Goal: Information Seeking & Learning: Find contact information

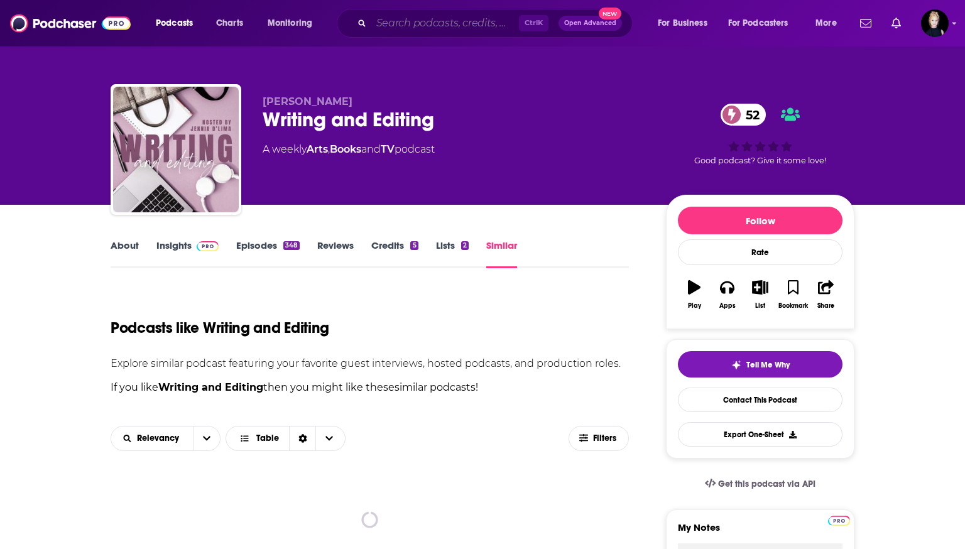
click at [377, 18] on input "Search podcasts, credits, & more..." at bounding box center [445, 23] width 148 height 20
type input "J"
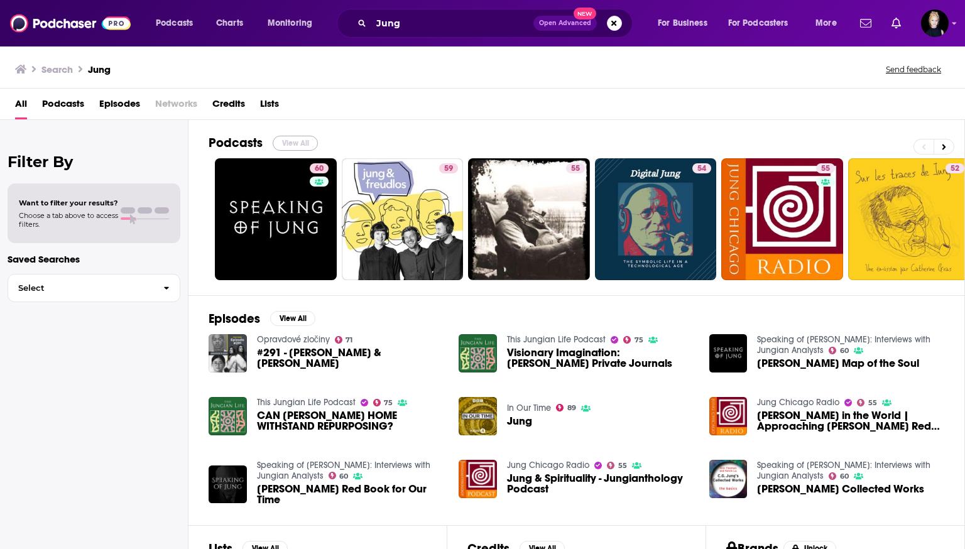
click at [298, 139] on button "View All" at bounding box center [295, 143] width 45 height 15
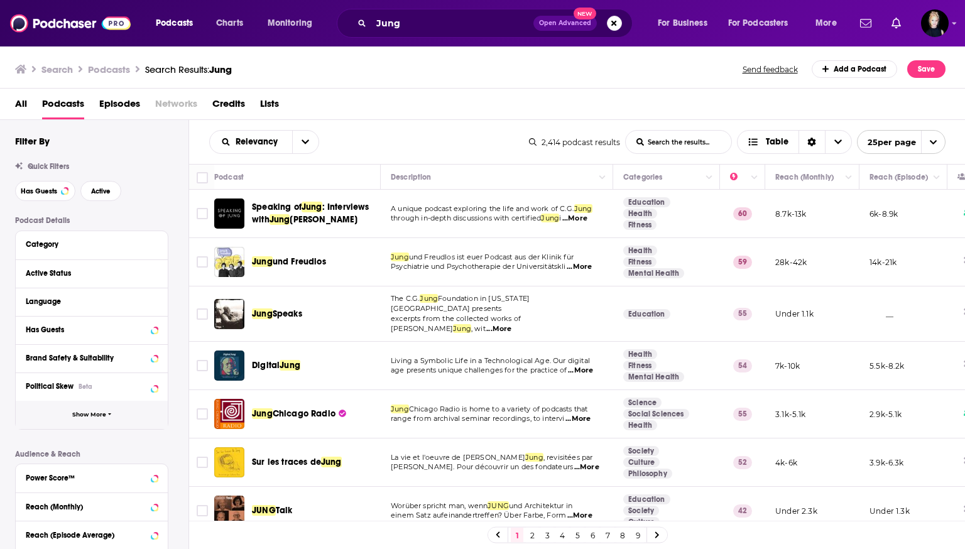
click at [94, 408] on button "Show More" at bounding box center [92, 415] width 152 height 28
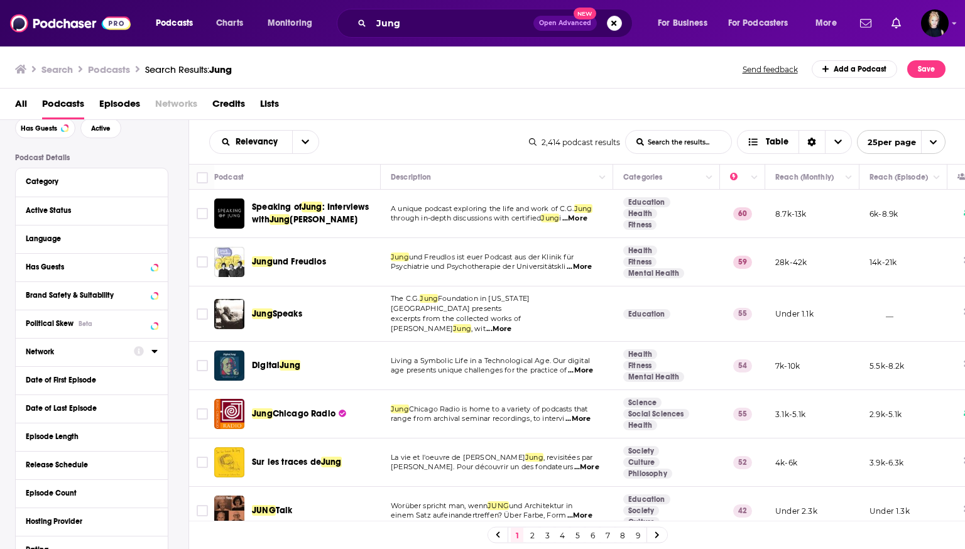
scroll to position [55, 0]
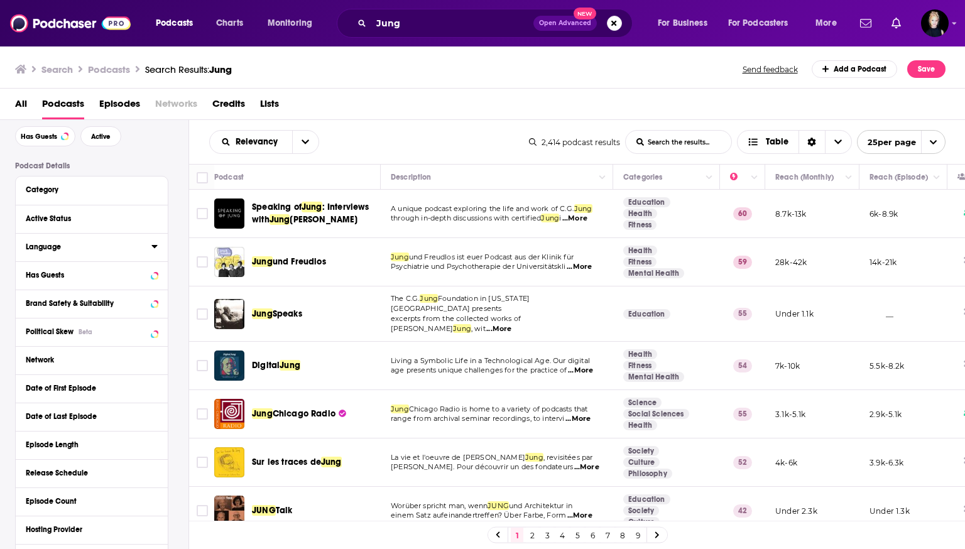
click at [104, 251] on div "Language" at bounding box center [85, 247] width 118 height 9
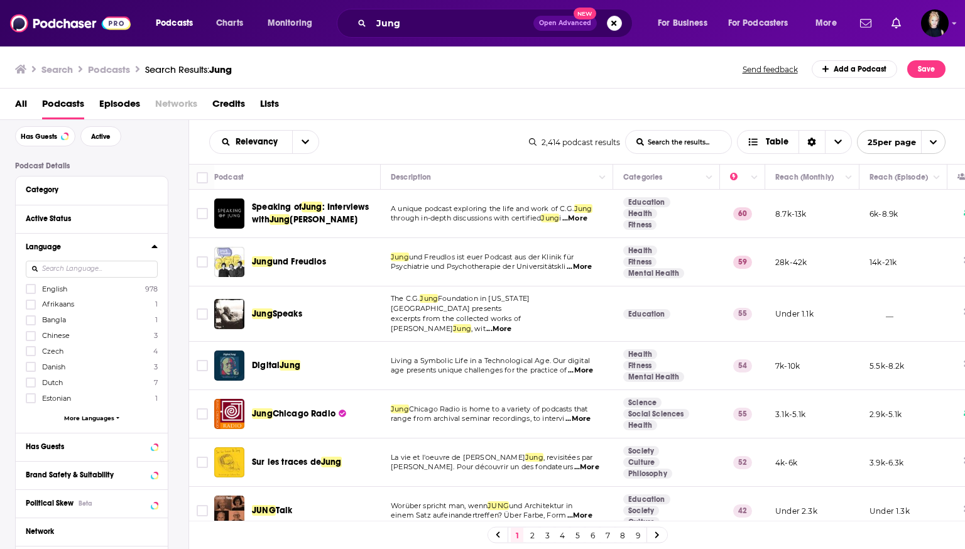
drag, startPoint x: 33, startPoint y: 285, endPoint x: 39, endPoint y: 281, distance: 7.3
click at [30, 287] on icon at bounding box center [31, 289] width 8 height 8
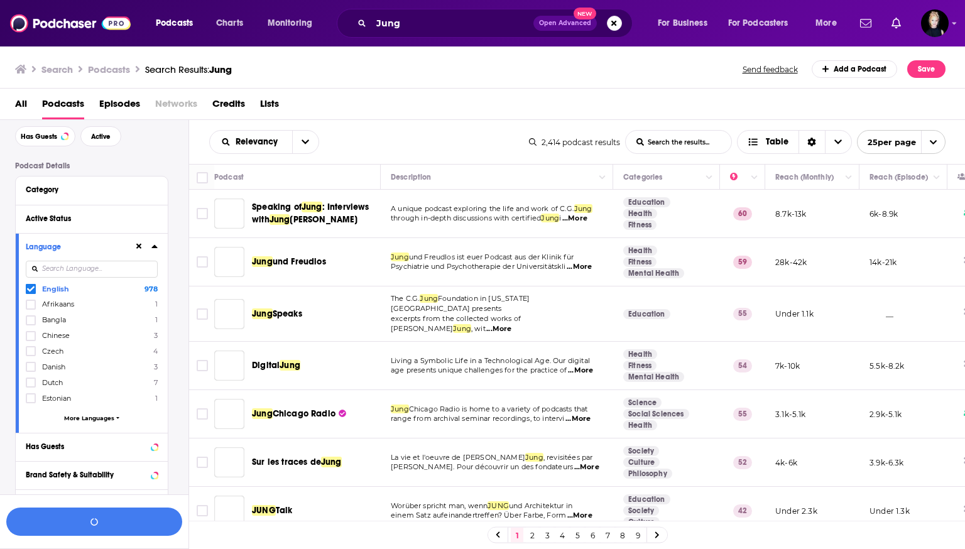
scroll to position [85, 0]
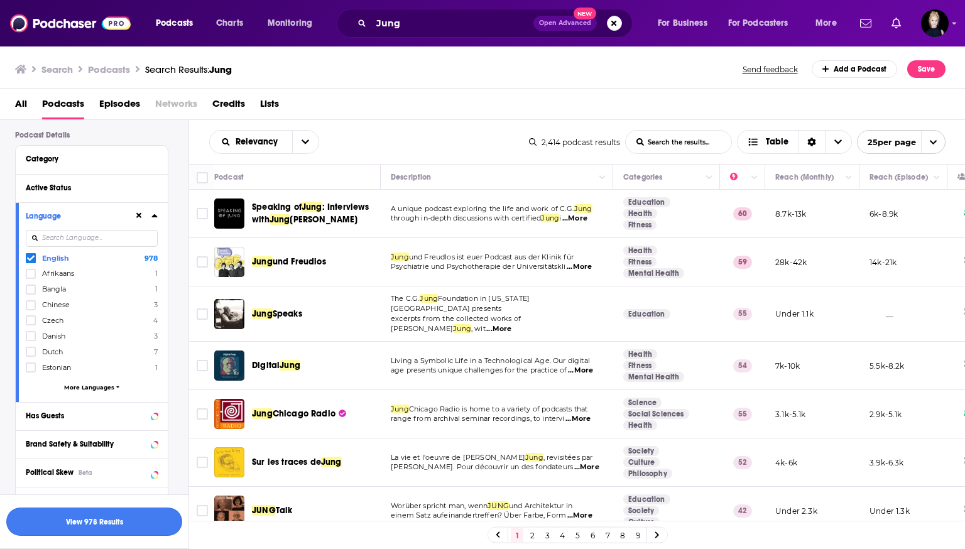
click at [128, 526] on button "View 978 Results" at bounding box center [94, 522] width 176 height 28
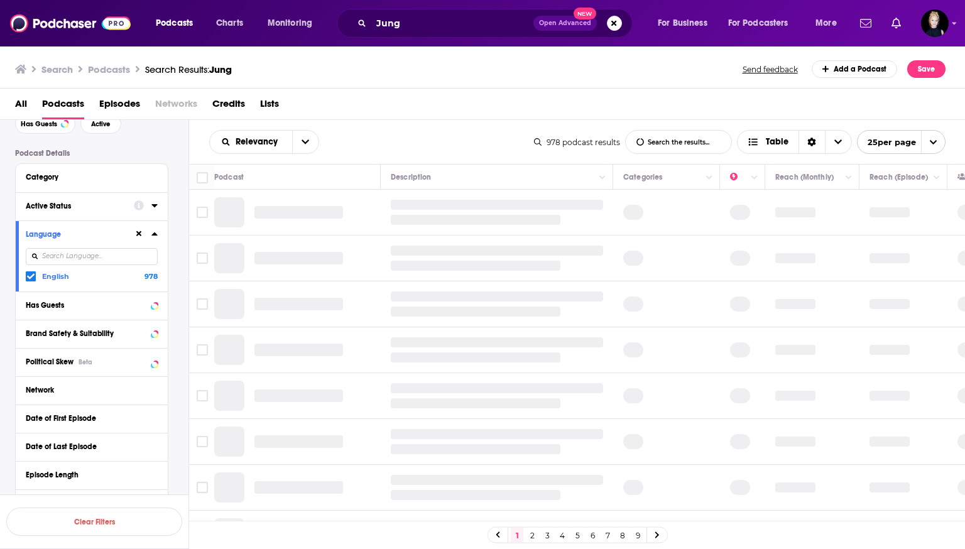
scroll to position [66, 0]
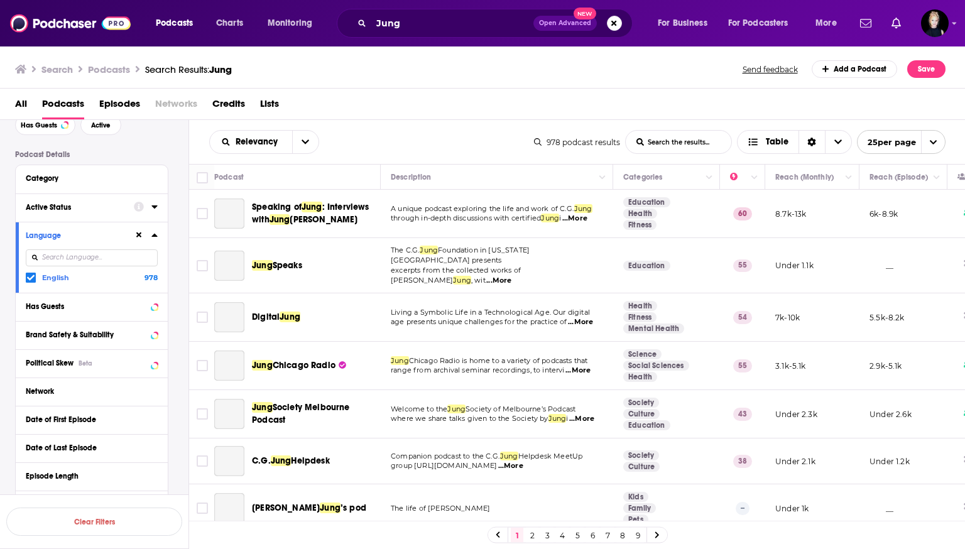
click at [150, 204] on div at bounding box center [146, 207] width 24 height 16
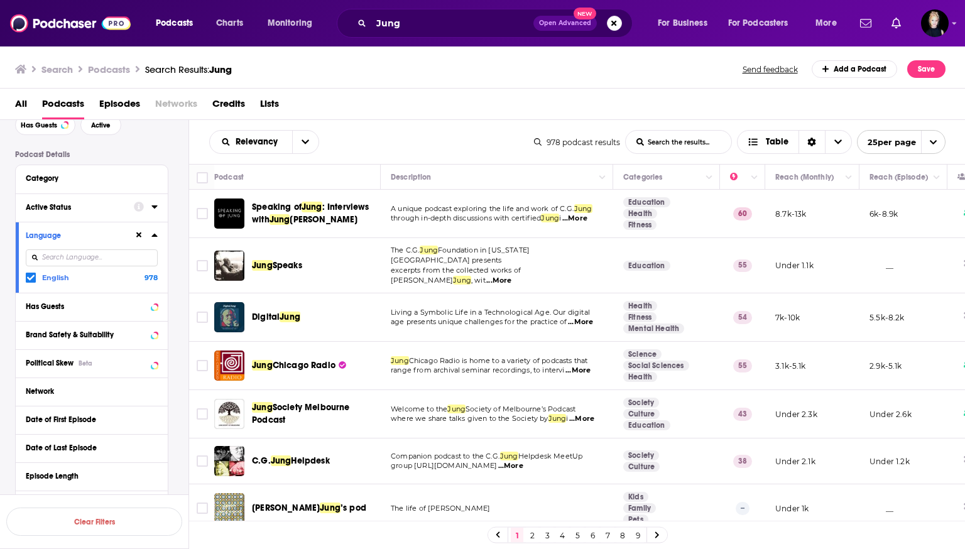
click at [150, 203] on div at bounding box center [146, 207] width 24 height 16
click at [151, 212] on div at bounding box center [146, 207] width 24 height 16
click at [154, 209] on icon at bounding box center [154, 207] width 6 height 10
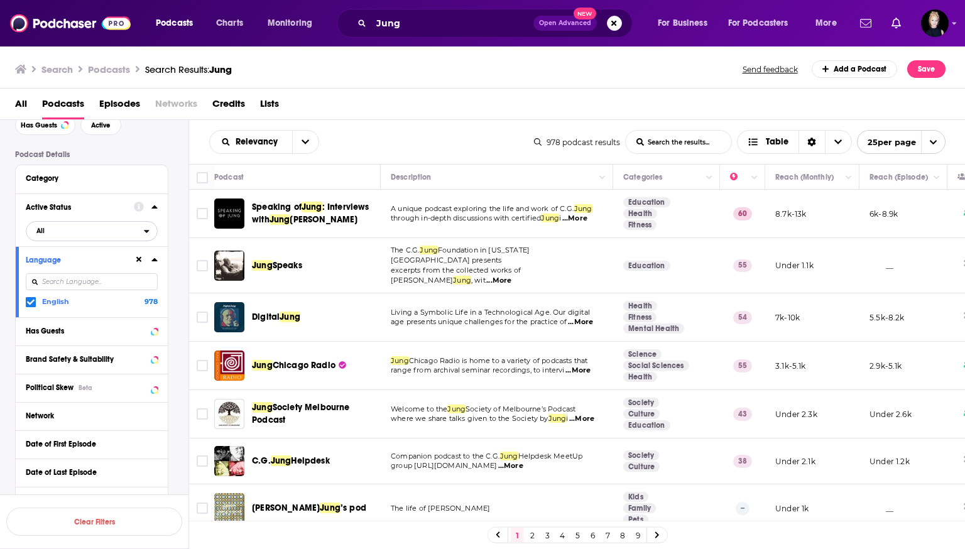
click at [150, 232] on div "open menu" at bounding box center [150, 231] width 13 height 9
click at [116, 273] on span "92" at bounding box center [127, 272] width 57 height 7
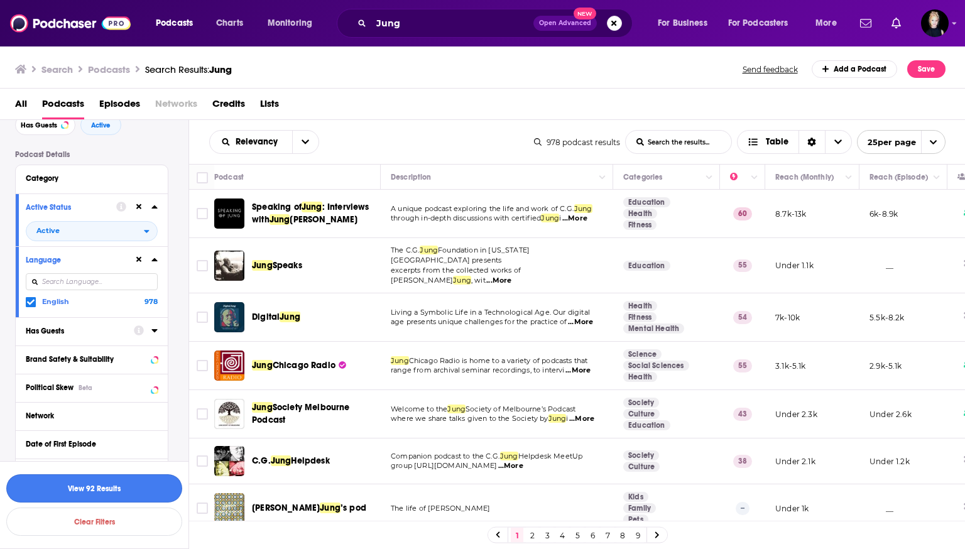
click at [126, 496] on button "View 92 Results" at bounding box center [94, 488] width 176 height 28
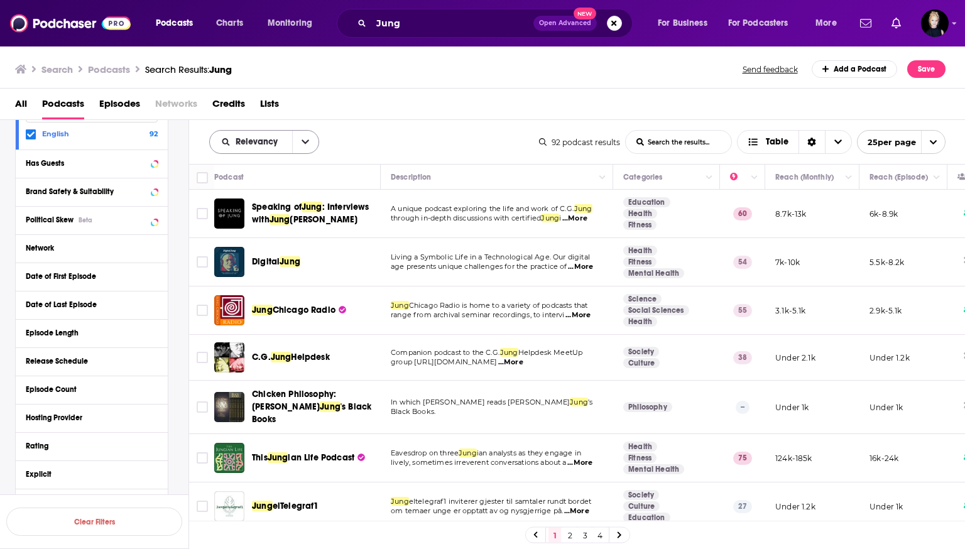
click at [298, 145] on button "open menu" at bounding box center [305, 142] width 26 height 23
click at [304, 140] on icon "close menu" at bounding box center [306, 142] width 8 height 4
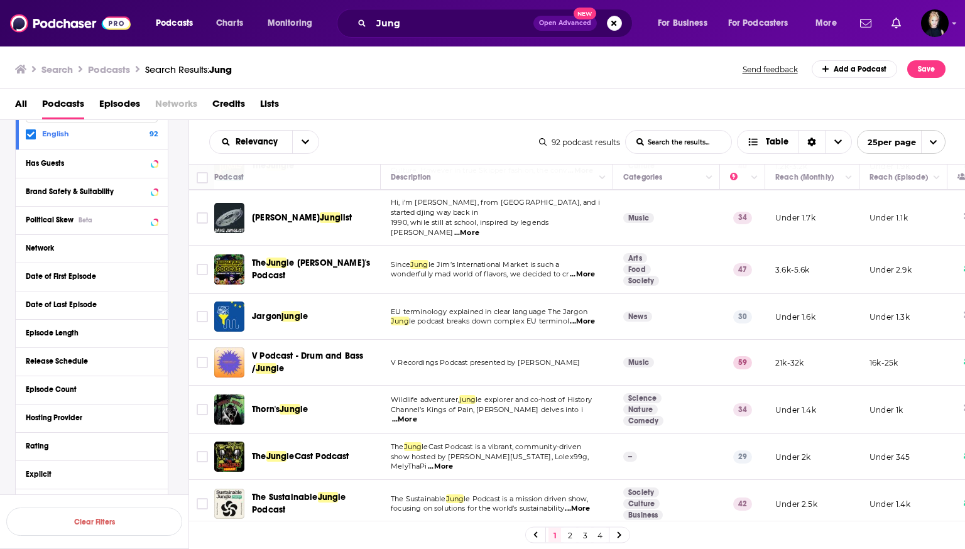
scroll to position [849, 0]
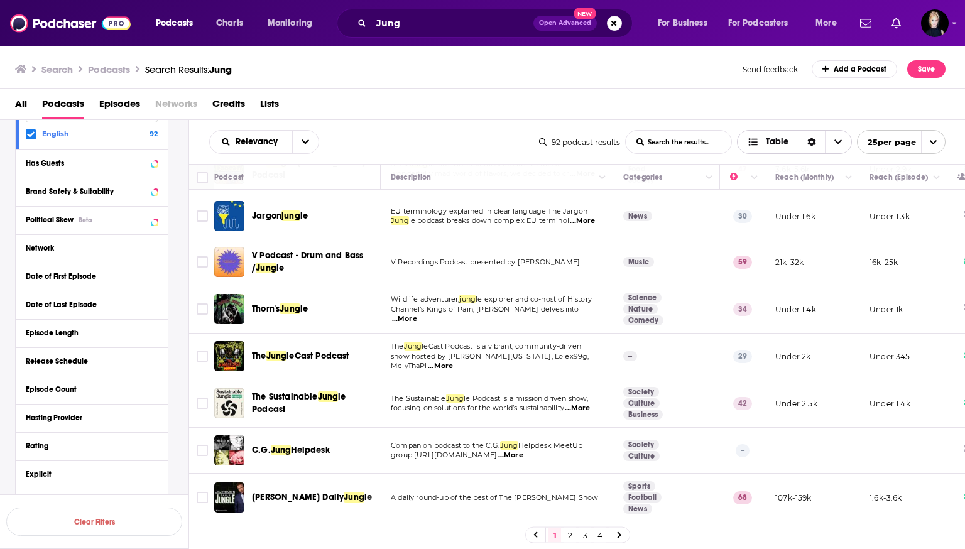
click at [780, 146] on span "Table" at bounding box center [777, 142] width 23 height 9
click at [781, 143] on span "Table" at bounding box center [777, 142] width 23 height 9
click at [784, 141] on span "Table" at bounding box center [777, 142] width 23 height 9
click at [812, 140] on icon "Sort Direction" at bounding box center [812, 142] width 8 height 9
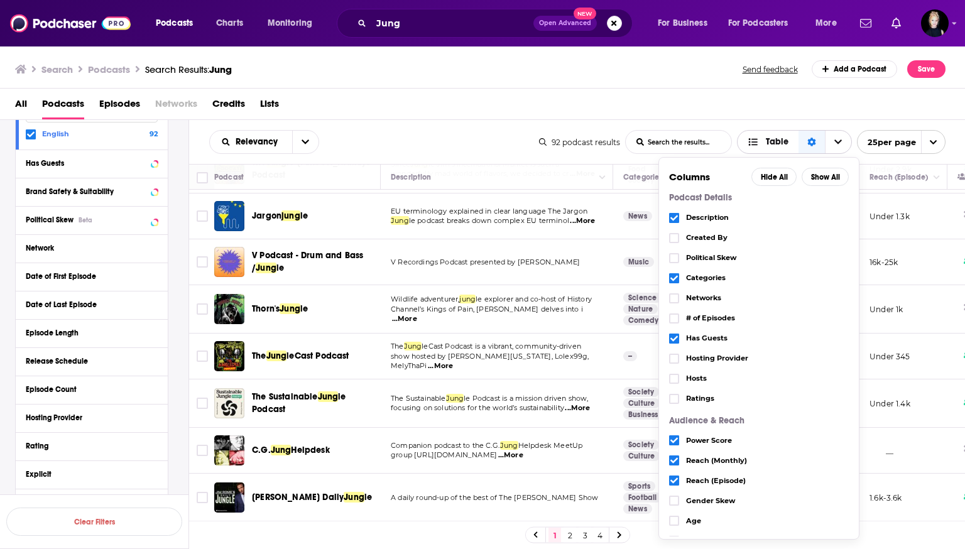
click at [812, 140] on icon "Sort Direction" at bounding box center [811, 142] width 8 height 9
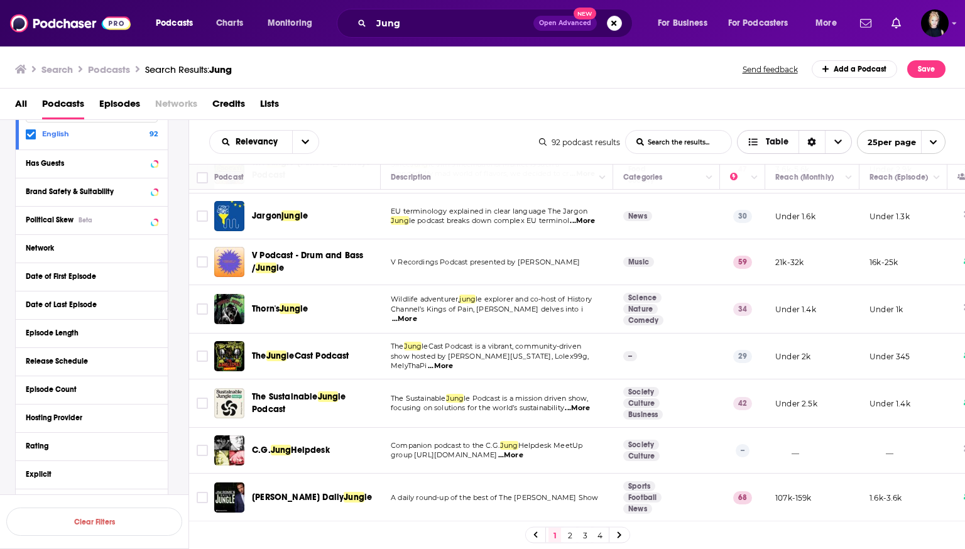
click at [805, 139] on div "Sort Direction" at bounding box center [812, 142] width 26 height 23
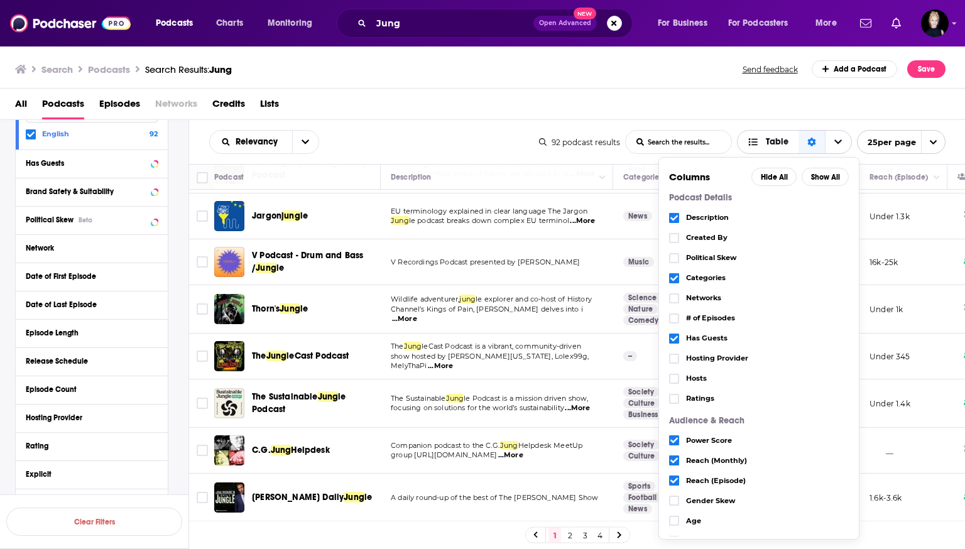
click at [839, 139] on icon "Choose View" at bounding box center [838, 142] width 8 height 9
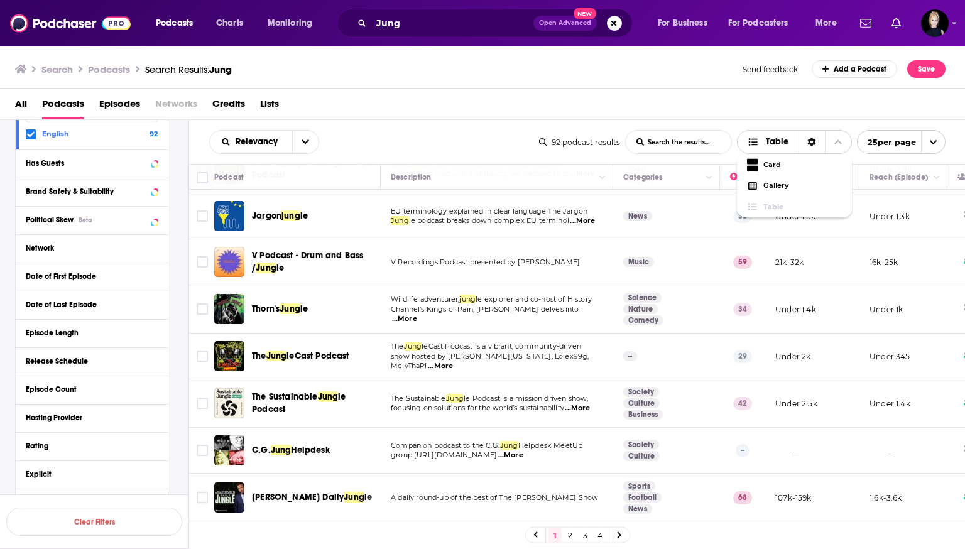
click at [839, 139] on icon "Choose View" at bounding box center [838, 142] width 8 height 9
click at [935, 133] on span "open menu" at bounding box center [933, 142] width 24 height 23
click at [909, 198] on button "100 per page" at bounding box center [901, 205] width 87 height 19
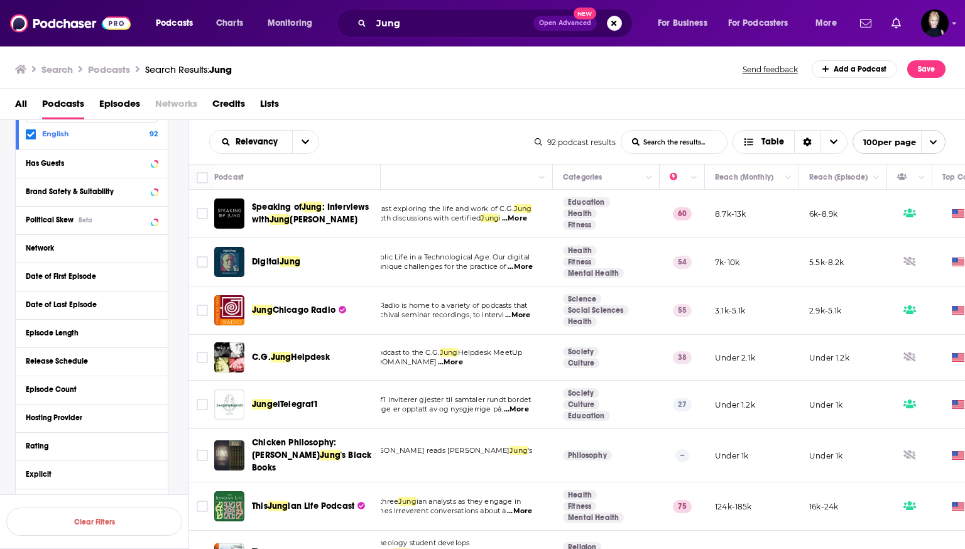
scroll to position [0, 168]
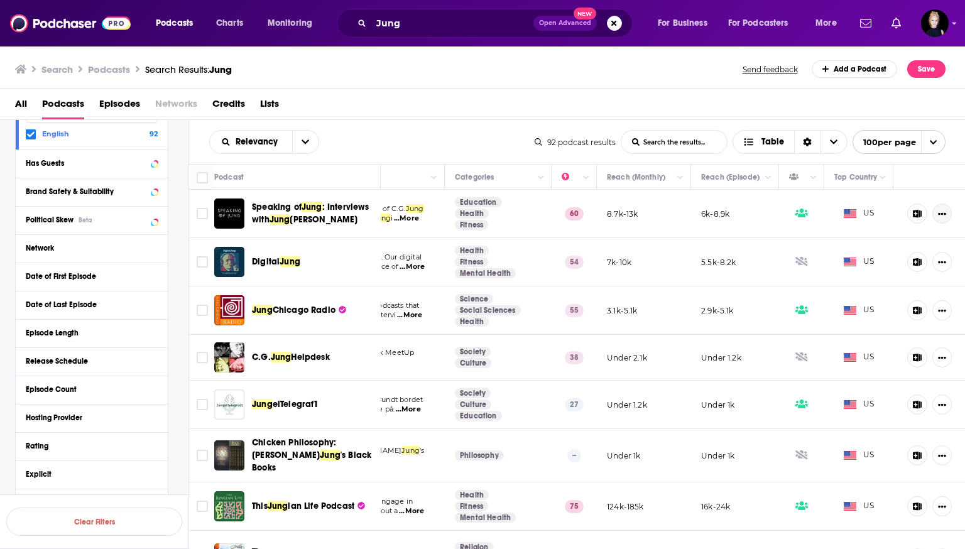
click at [943, 212] on icon "Show More Button" at bounding box center [942, 214] width 8 height 8
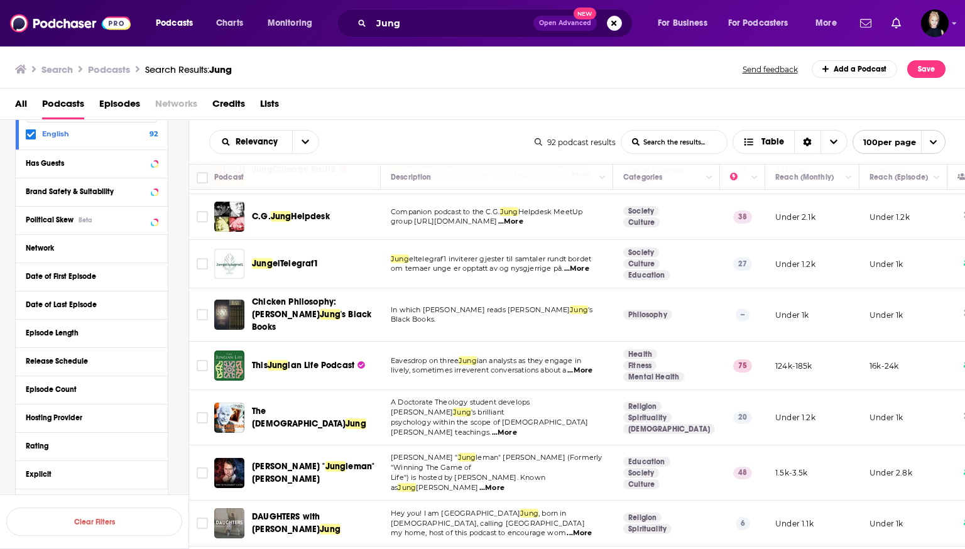
scroll to position [146, 0]
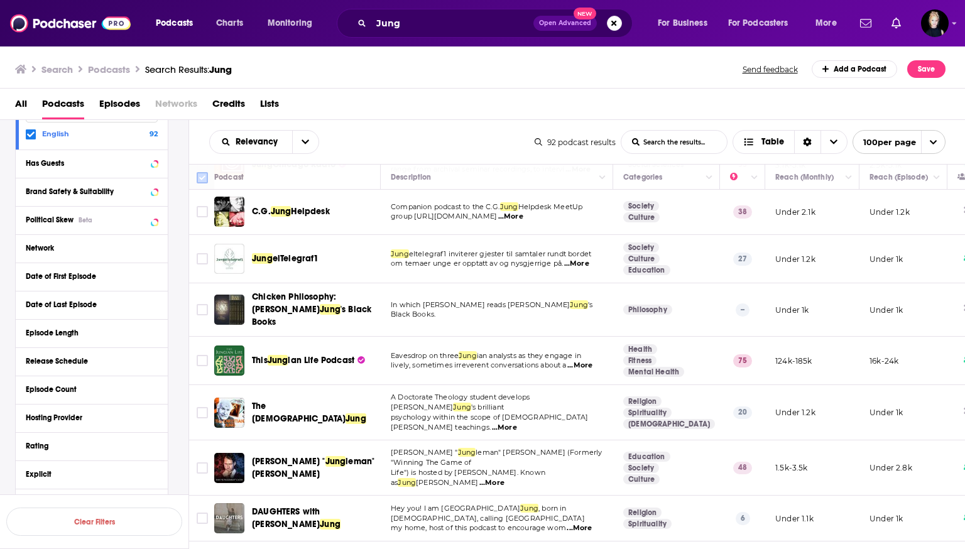
click at [200, 181] on input "Toggle select all" at bounding box center [202, 177] width 11 height 11
checkbox input "true"
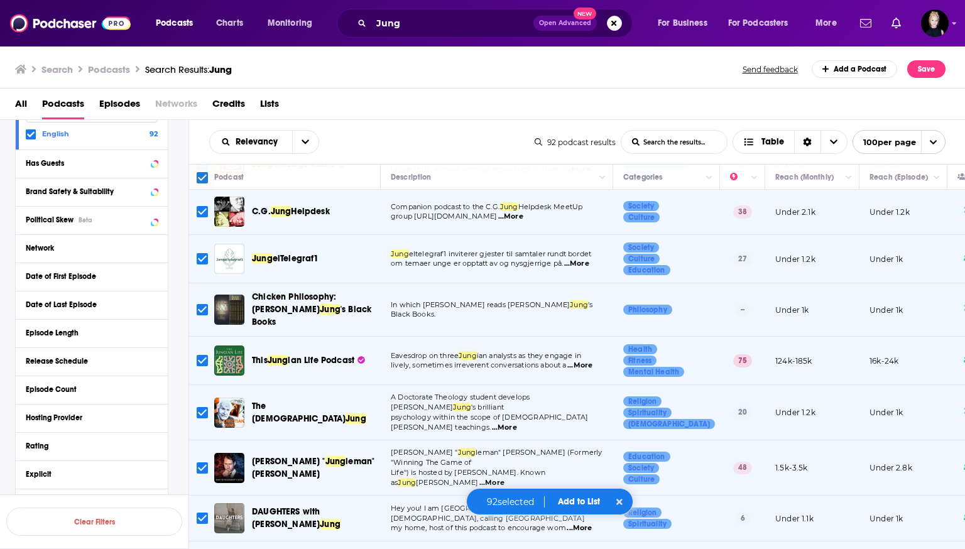
click at [267, 167] on th "Podcast" at bounding box center [297, 177] width 167 height 25
click at [575, 505] on button "Add to List" at bounding box center [579, 501] width 62 height 11
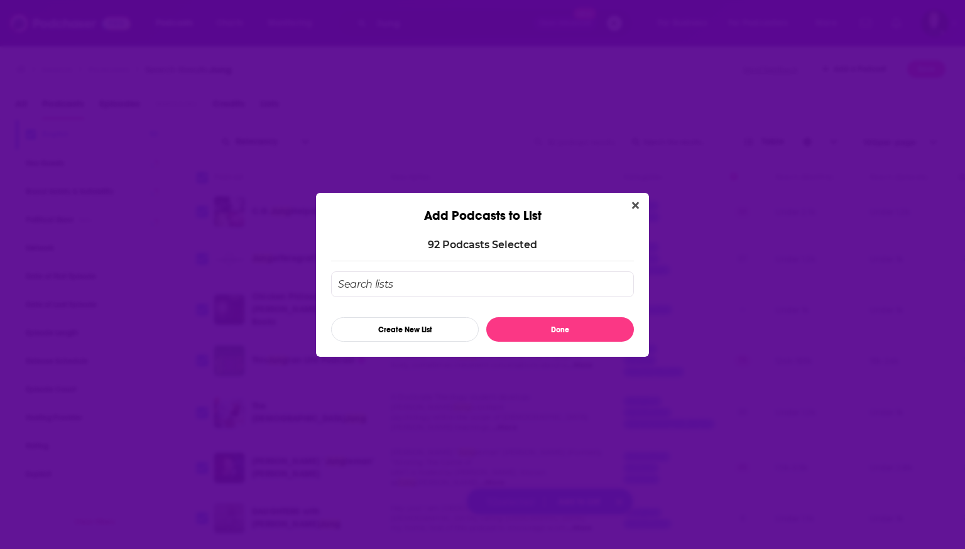
click at [438, 280] on input "Add Podcast To List" at bounding box center [482, 284] width 303 height 26
click at [507, 273] on input "FUTURE" at bounding box center [482, 284] width 303 height 26
type input "FUTURE"
click at [416, 325] on button "Create New List" at bounding box center [405, 329] width 148 height 25
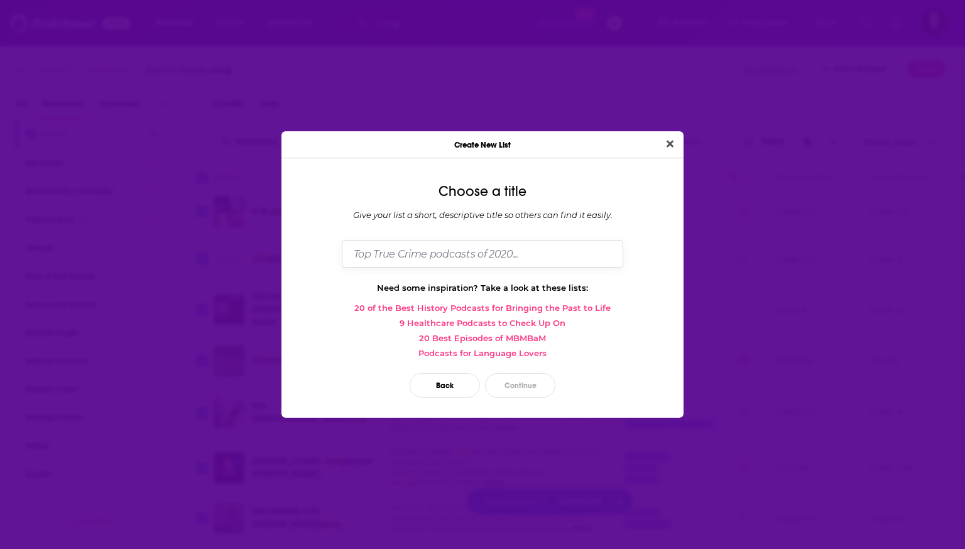
click at [510, 249] on input "Dialog" at bounding box center [482, 253] width 281 height 27
type input "f"
type input "FUTURE"
click at [520, 386] on button "Continue" at bounding box center [520, 385] width 70 height 25
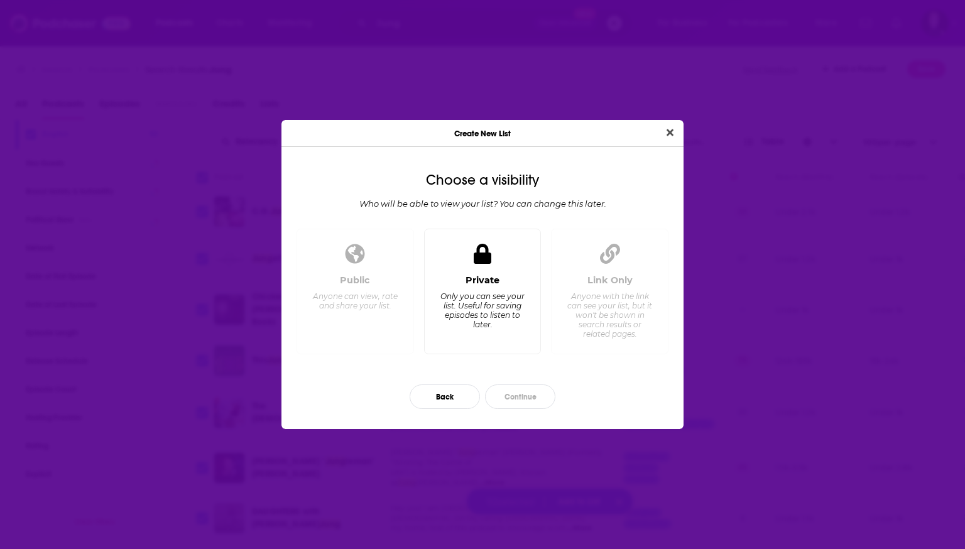
click at [503, 254] on div "Private Only you can see your list. Useful for saving episodes to listen to lat…" at bounding box center [483, 292] width 118 height 126
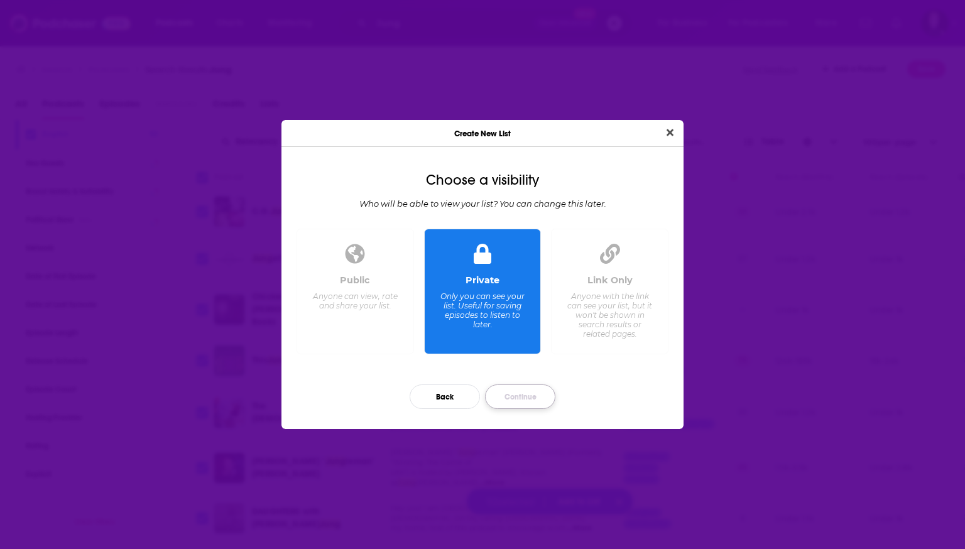
click at [503, 400] on button "Continue" at bounding box center [520, 397] width 70 height 25
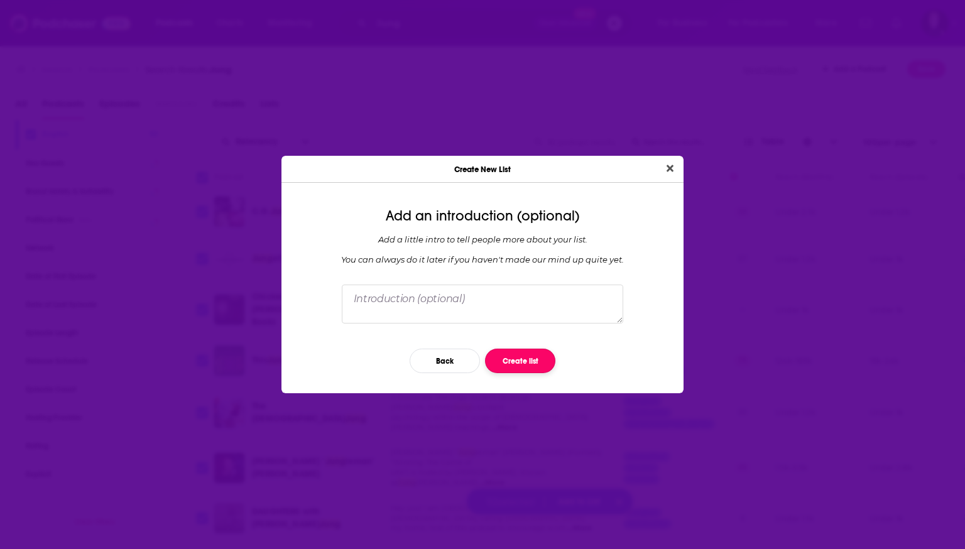
click at [517, 356] on button "Create list" at bounding box center [520, 361] width 70 height 25
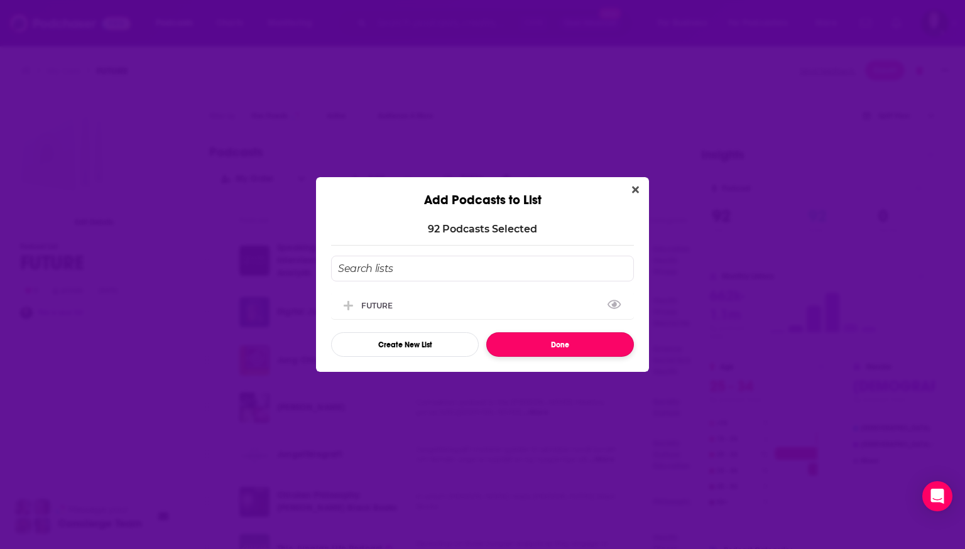
click at [567, 351] on button "Done" at bounding box center [560, 344] width 148 height 25
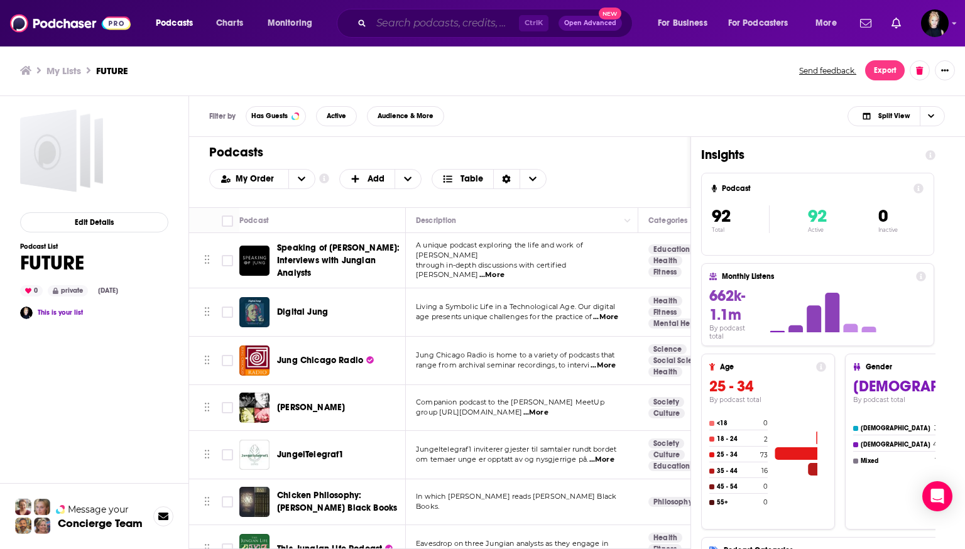
click at [424, 23] on input "Search podcasts, credits, & more..." at bounding box center [445, 23] width 148 height 20
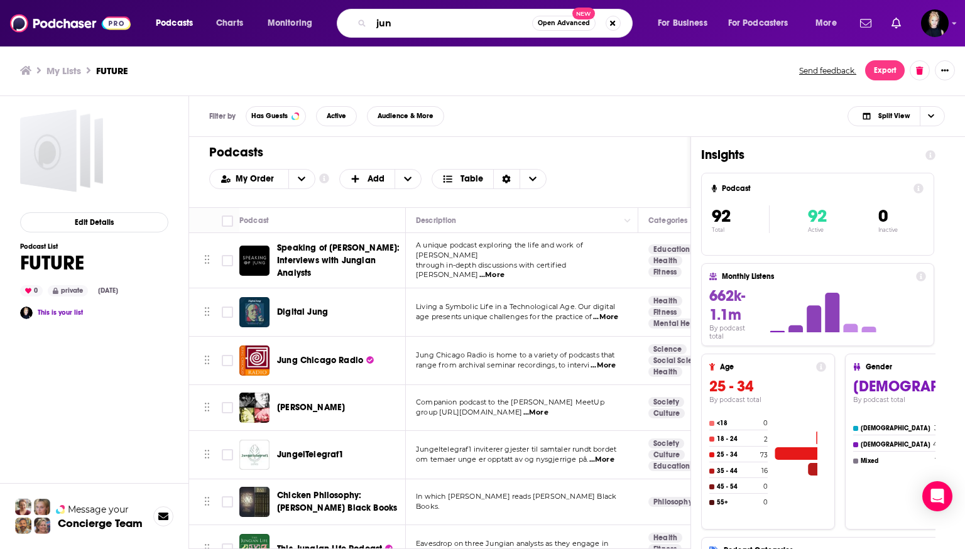
type input "jung"
type input "[PERSON_NAME] in the"
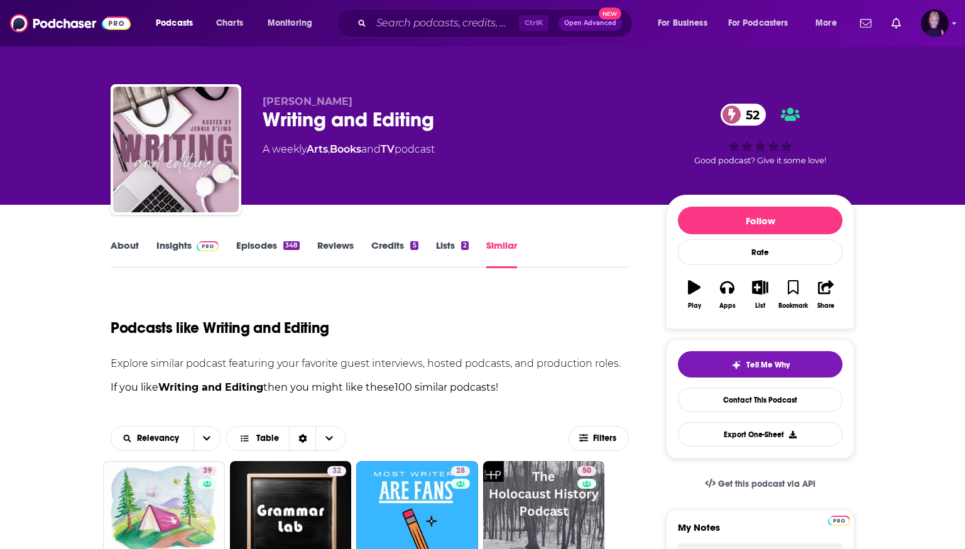
click at [482, 27] on div "Show profile menu" at bounding box center [954, 24] width 5 height 14
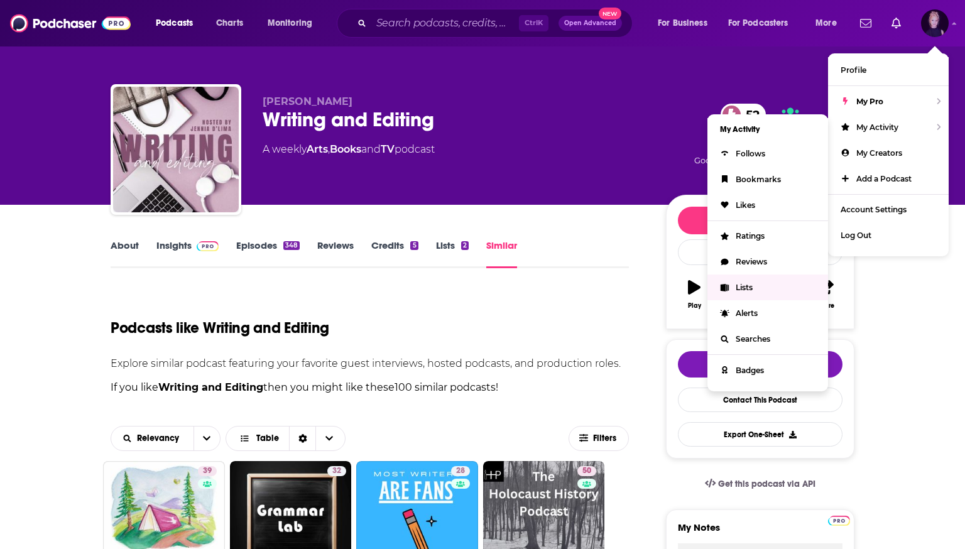
click at [482, 287] on link "Lists" at bounding box center [768, 288] width 121 height 26
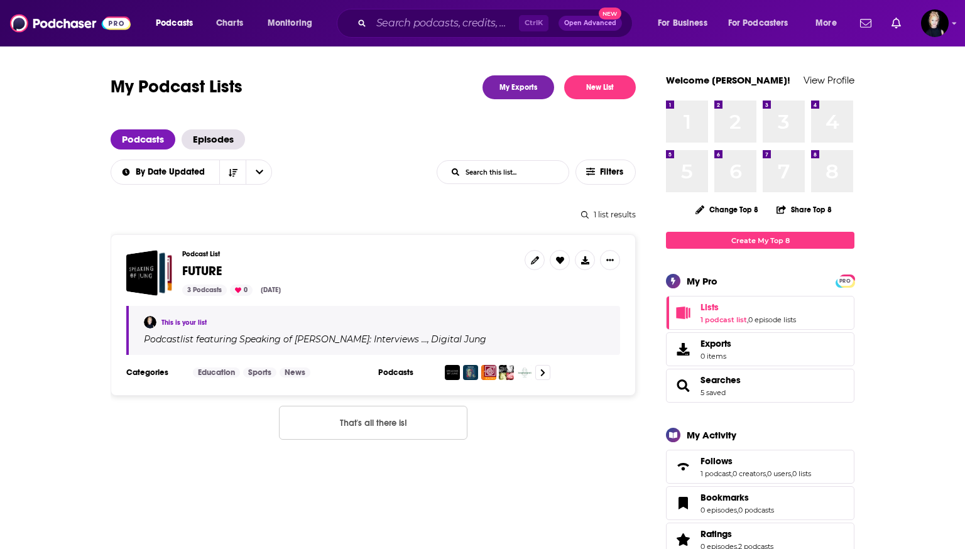
click at [308, 269] on span "FUTURE" at bounding box center [348, 272] width 332 height 14
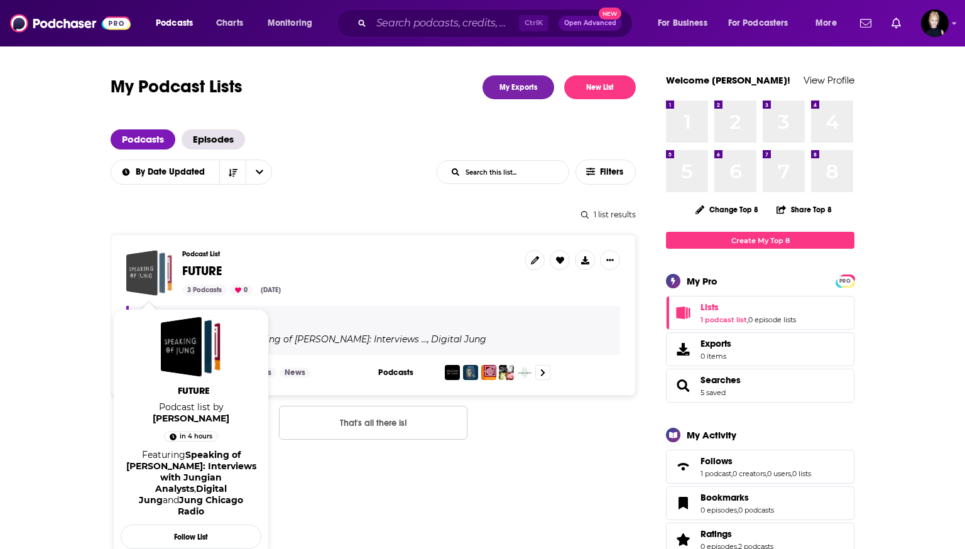
click at [154, 281] on div "FUTURE" at bounding box center [141, 273] width 31 height 46
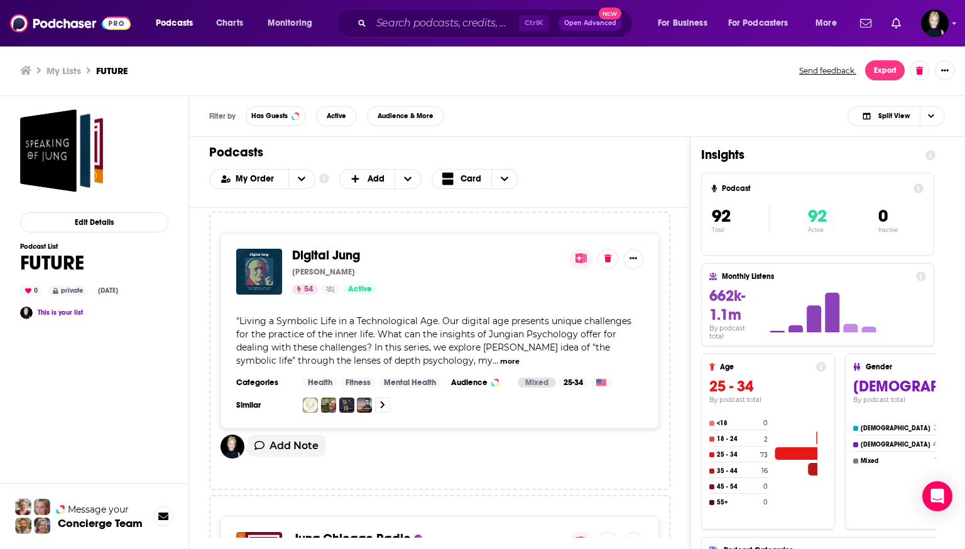
scroll to position [291, 0]
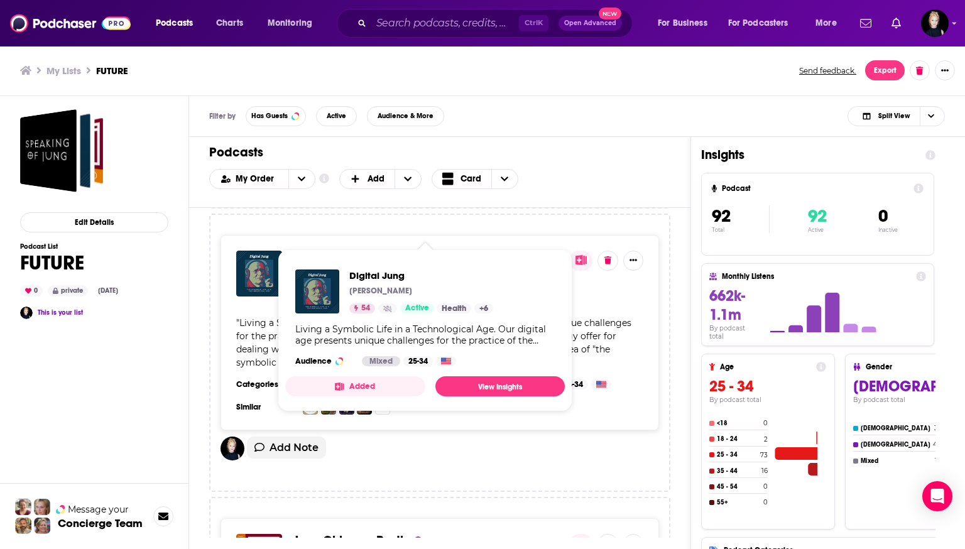
click at [351, 249] on span "Digital Jung" at bounding box center [326, 257] width 68 height 16
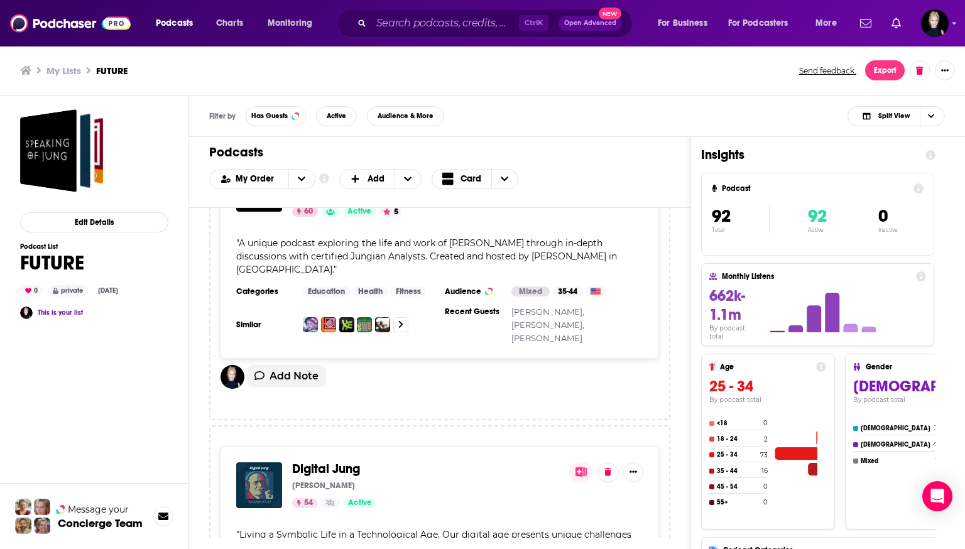
scroll to position [0, 0]
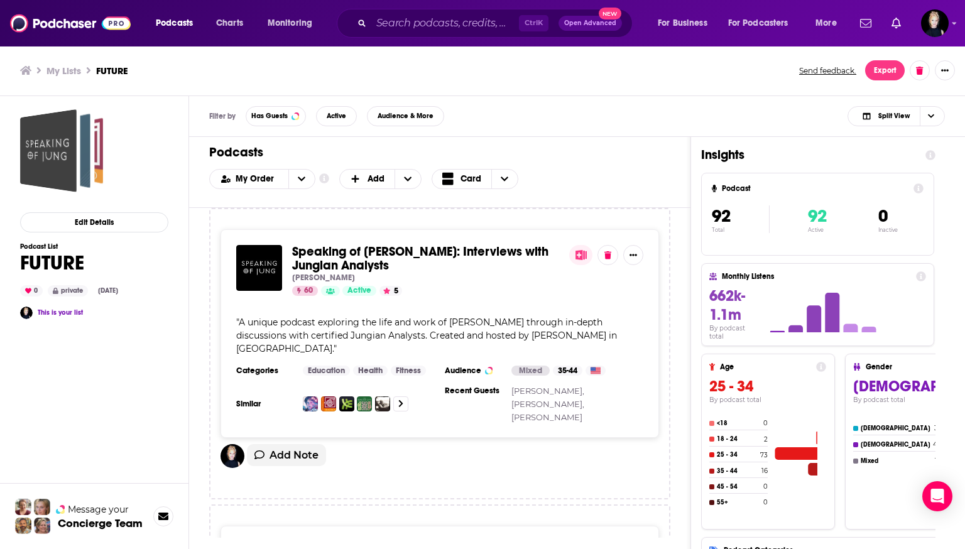
click at [72, 173] on div "FUTURE" at bounding box center [48, 150] width 57 height 83
click at [91, 158] on span "FUTURE" at bounding box center [61, 150] width 83 height 83
click at [79, 158] on span "FUTURE" at bounding box center [61, 150] width 83 height 83
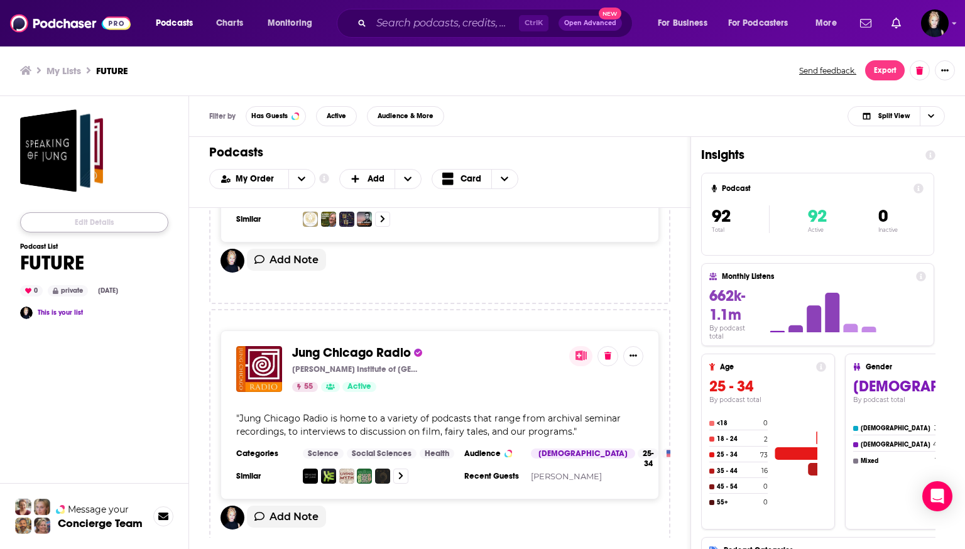
click at [100, 224] on button "Edit Details" at bounding box center [94, 222] width 148 height 20
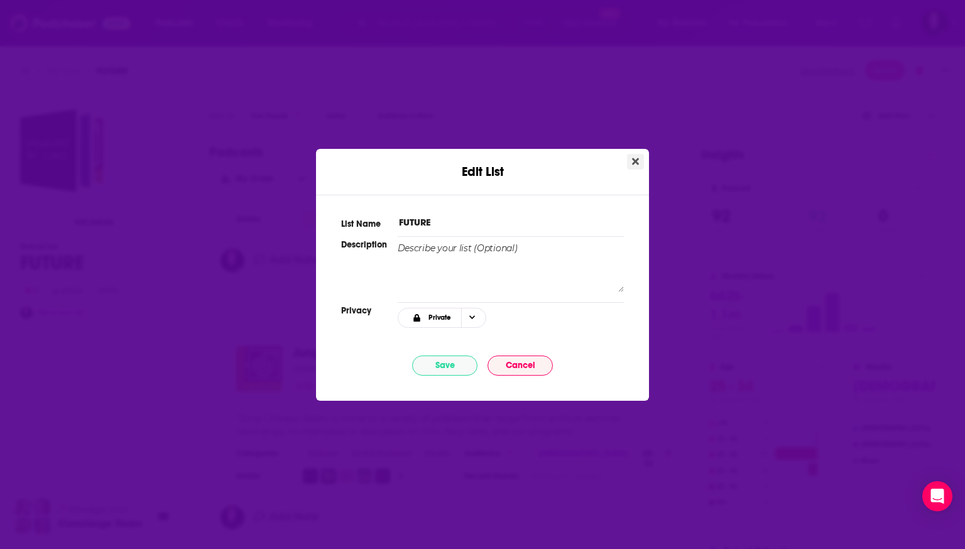
click at [482, 165] on button "Close" at bounding box center [635, 162] width 17 height 16
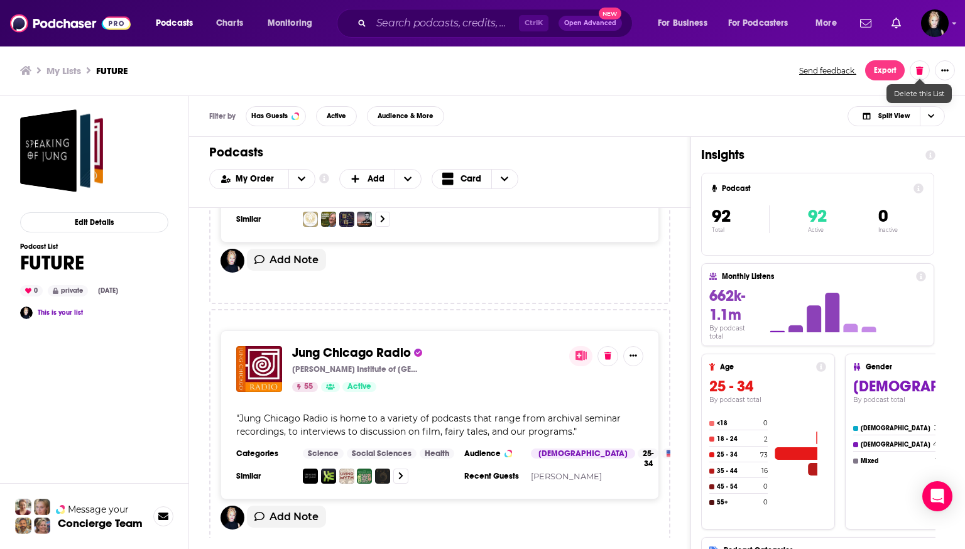
click at [482, 74] on icon at bounding box center [919, 71] width 7 height 8
click at [482, 147] on button "Delete List" at bounding box center [882, 143] width 73 height 20
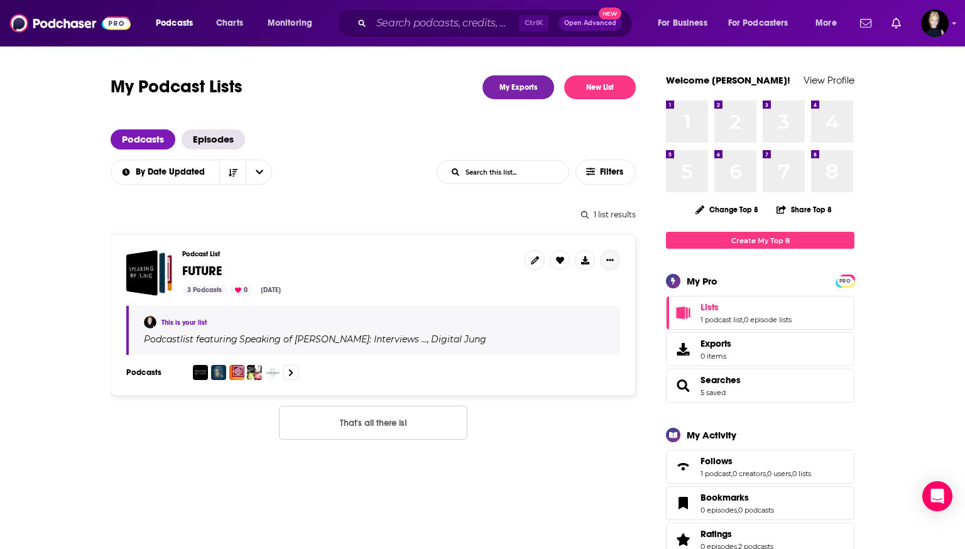
click at [482, 256] on icon "Show More Button" at bounding box center [610, 260] width 8 height 8
click at [482, 266] on link at bounding box center [535, 260] width 20 height 20
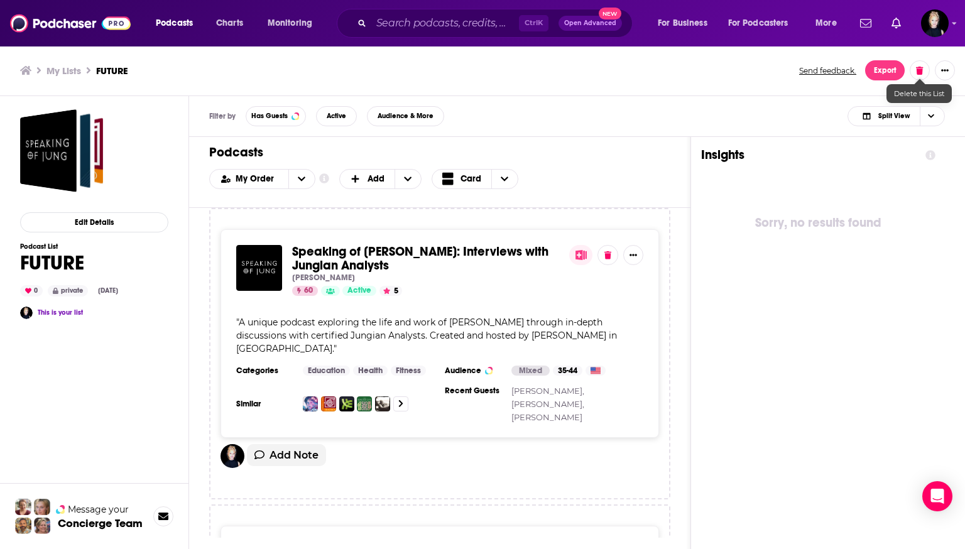
click at [482, 65] on button at bounding box center [920, 70] width 20 height 20
click at [482, 145] on button "Delete List" at bounding box center [882, 143] width 73 height 20
click at [482, 75] on button at bounding box center [920, 70] width 20 height 20
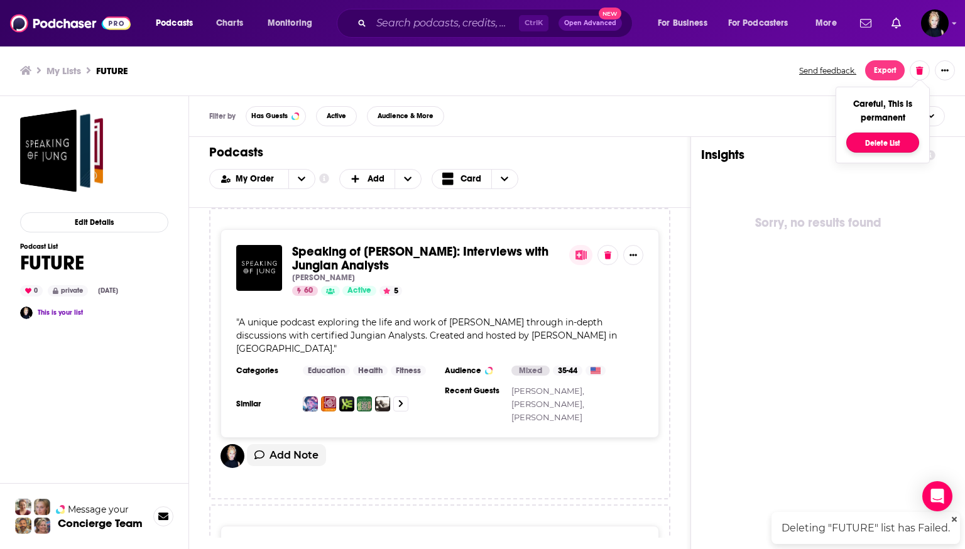
click at [482, 143] on button "Delete List" at bounding box center [882, 143] width 73 height 20
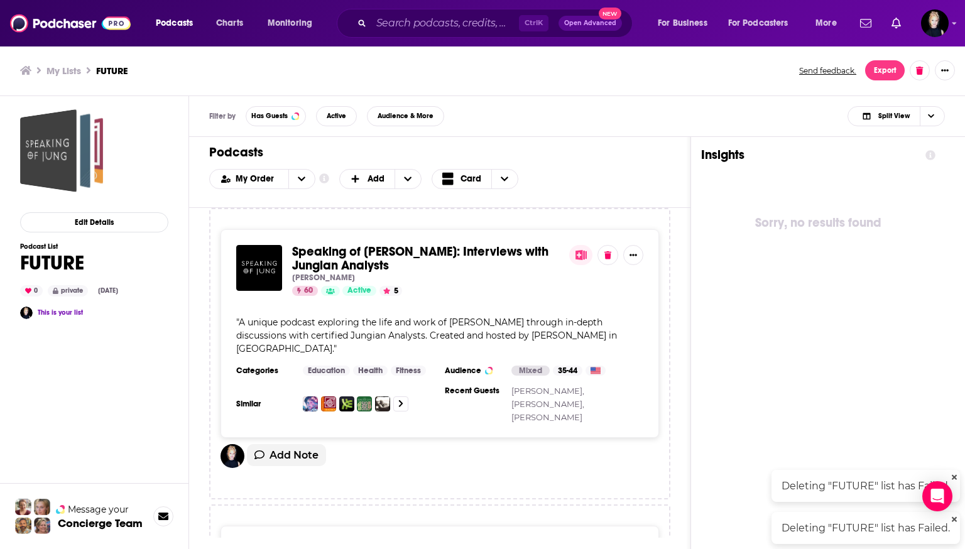
click at [58, 163] on div "FUTURE" at bounding box center [48, 150] width 57 height 83
click at [60, 77] on div "My Lists FUTURE Send feedback. Export" at bounding box center [482, 70] width 925 height 20
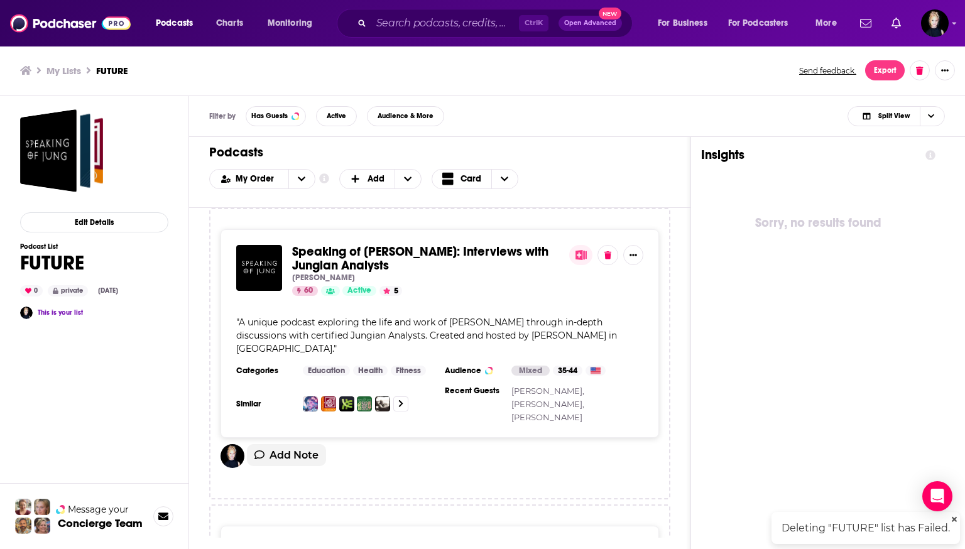
click at [66, 70] on h3 "My Lists" at bounding box center [63, 71] width 35 height 12
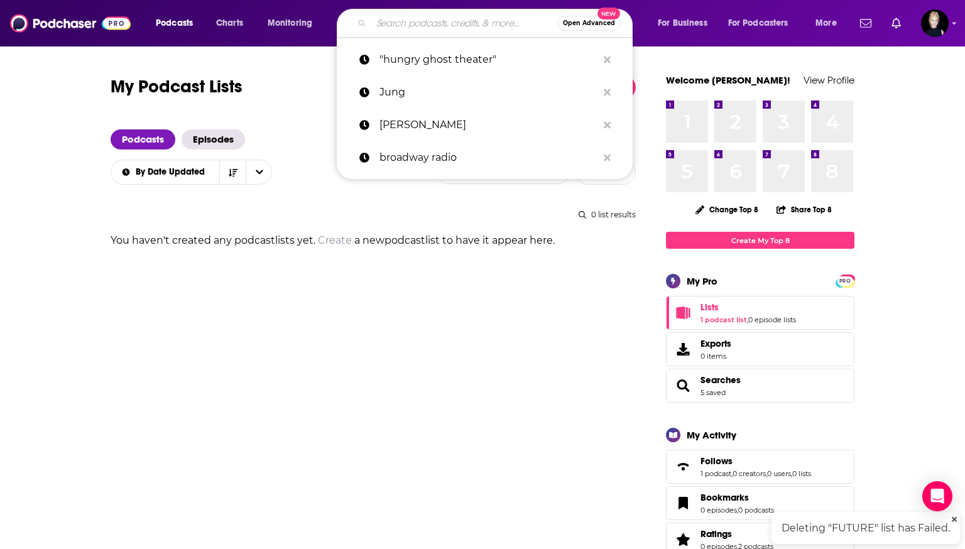
click at [411, 23] on input "Search podcasts, credits, & more..." at bounding box center [464, 23] width 186 height 20
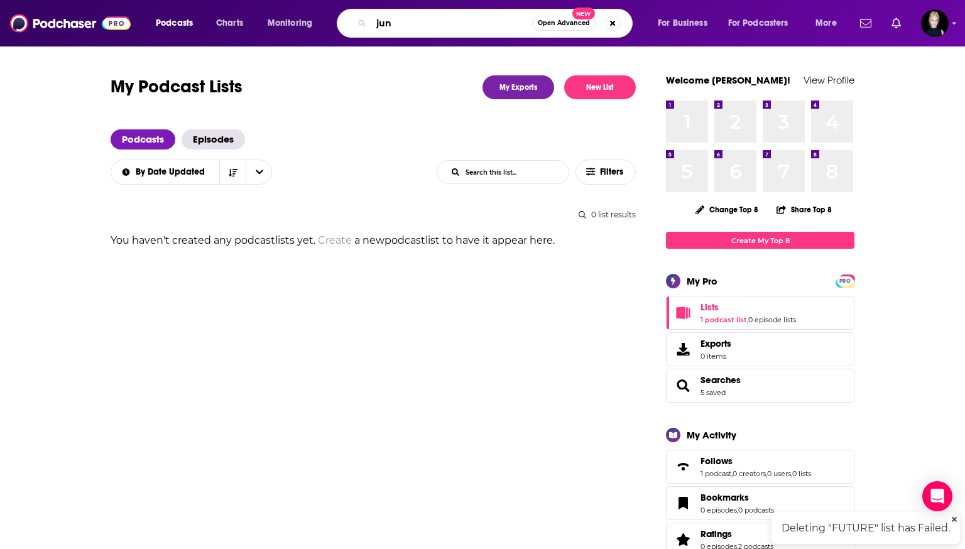
type input "jung"
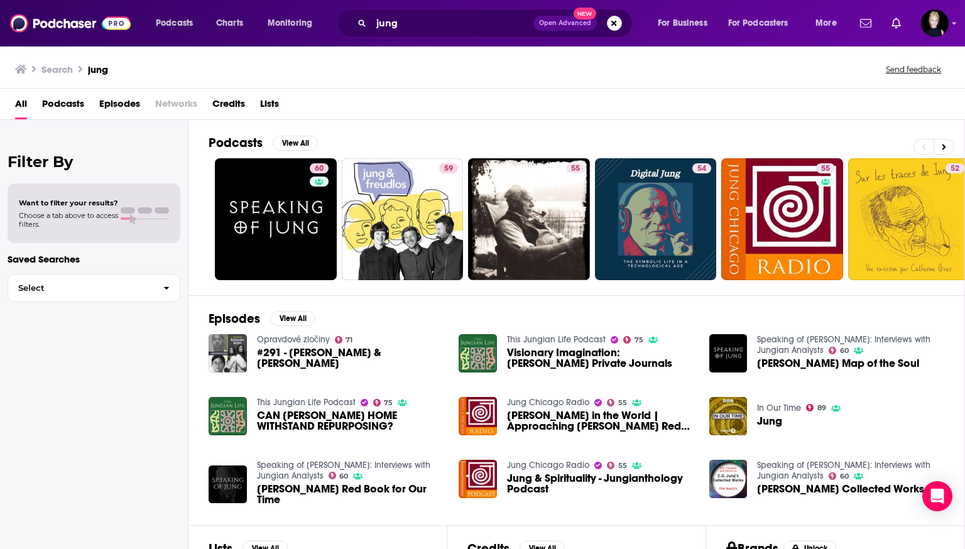
click at [69, 105] on span "Podcasts" at bounding box center [63, 107] width 42 height 26
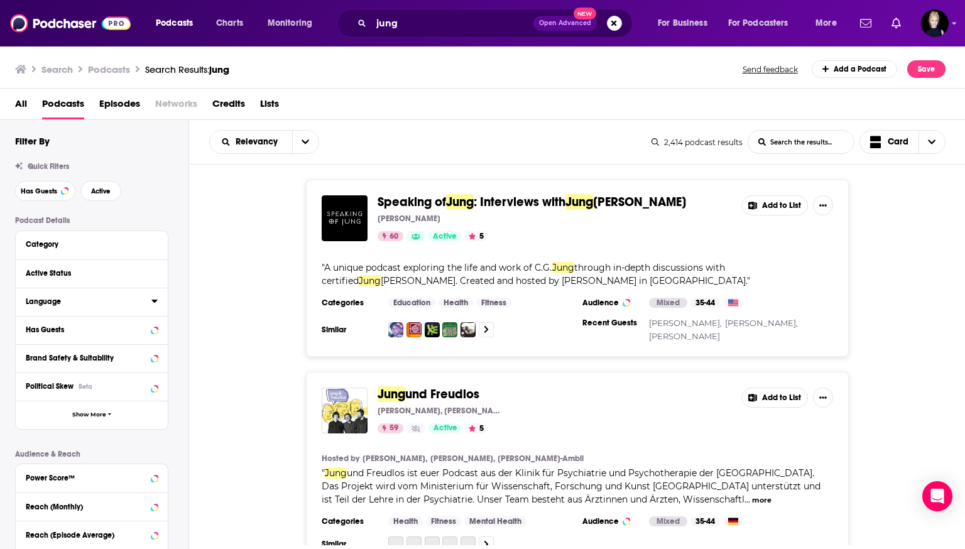
click at [97, 300] on div "Language" at bounding box center [85, 301] width 118 height 9
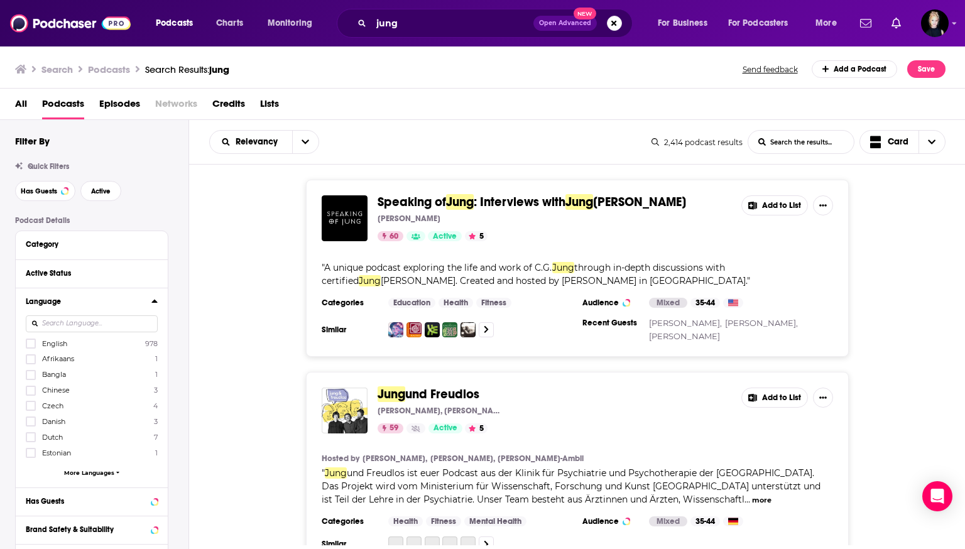
click at [87, 339] on label "English 978" at bounding box center [92, 343] width 132 height 11
click at [31, 347] on input "multiSelectOption-en-0" at bounding box center [31, 347] width 0 height 0
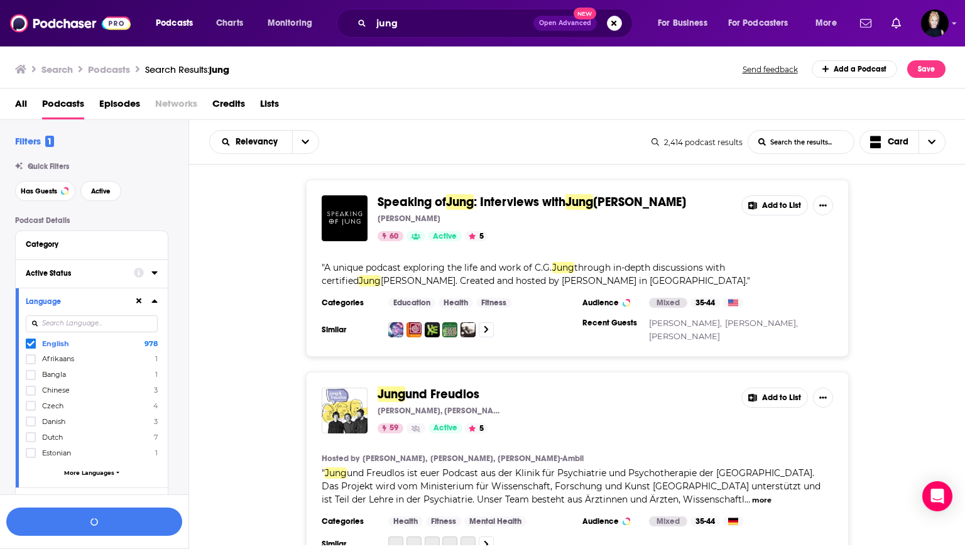
click at [127, 275] on button "Active Status" at bounding box center [80, 273] width 108 height 16
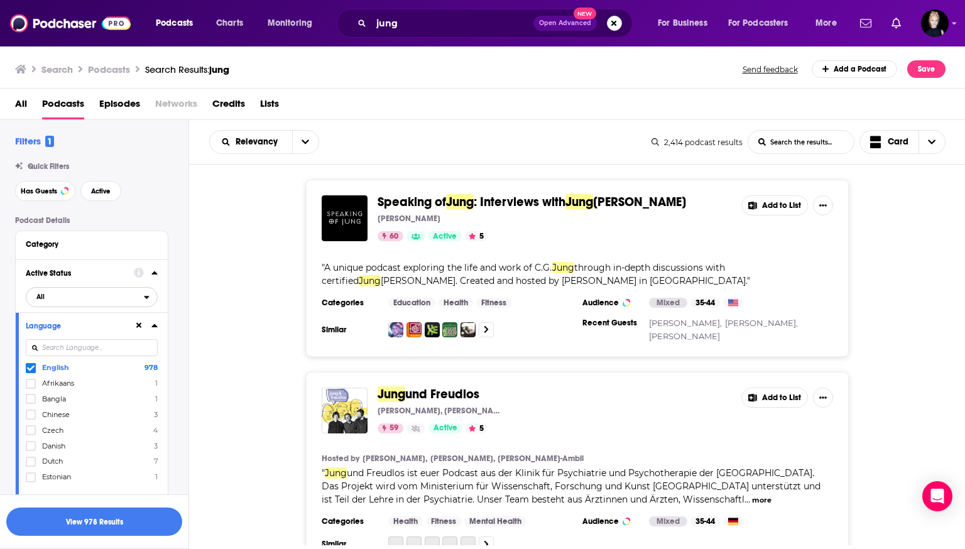
click at [93, 303] on span "All" at bounding box center [85, 296] width 118 height 16
click at [80, 336] on span "Active" at bounding box center [64, 338] width 65 height 7
click at [88, 295] on span "Active" at bounding box center [85, 296] width 118 height 16
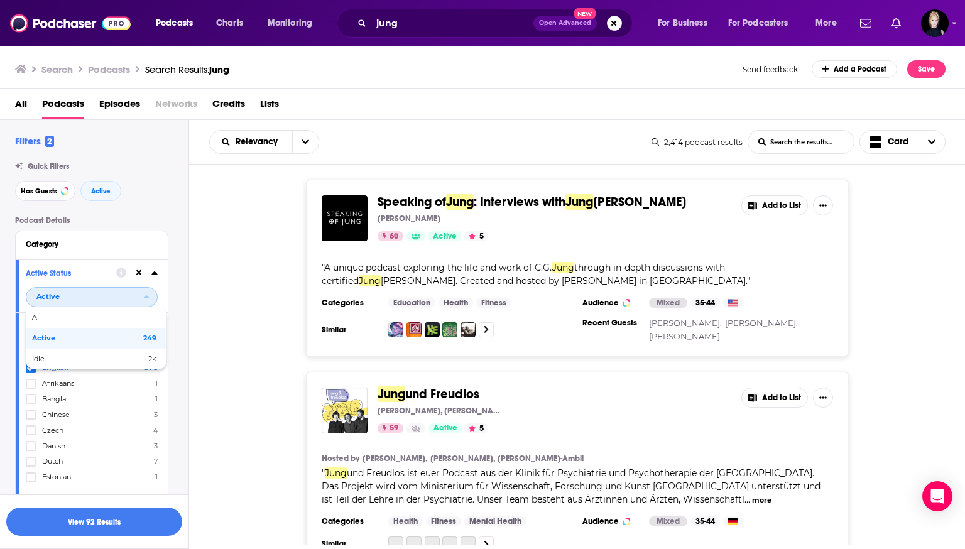
click at [88, 295] on span "Active" at bounding box center [85, 296] width 118 height 16
click at [124, 521] on button "View 92 Results" at bounding box center [94, 522] width 176 height 28
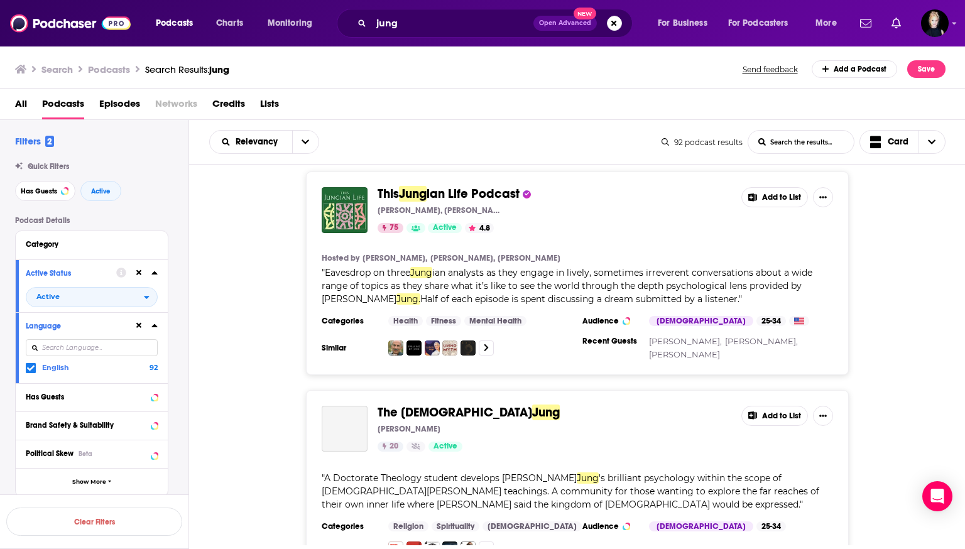
scroll to position [1151, 0]
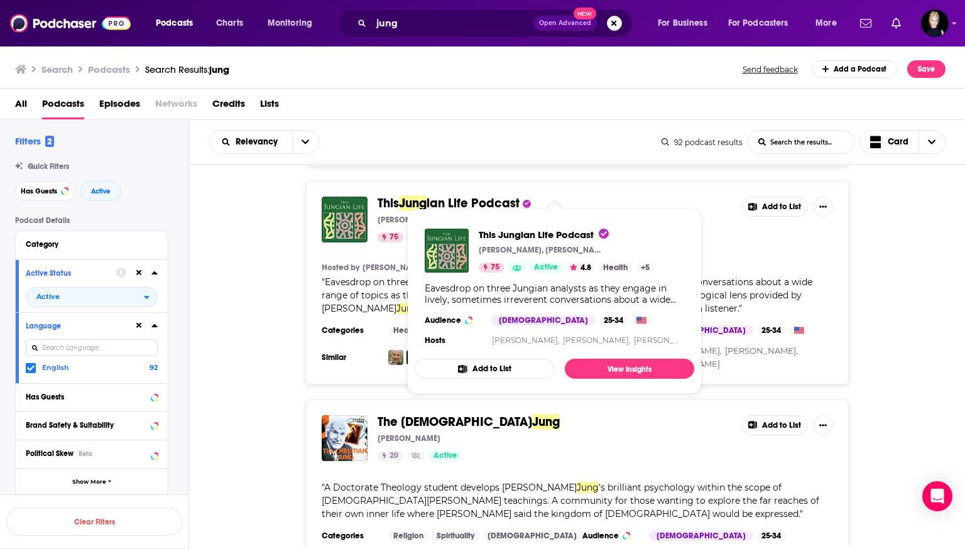
click at [447, 195] on span "ian Life Podcast" at bounding box center [473, 203] width 93 height 16
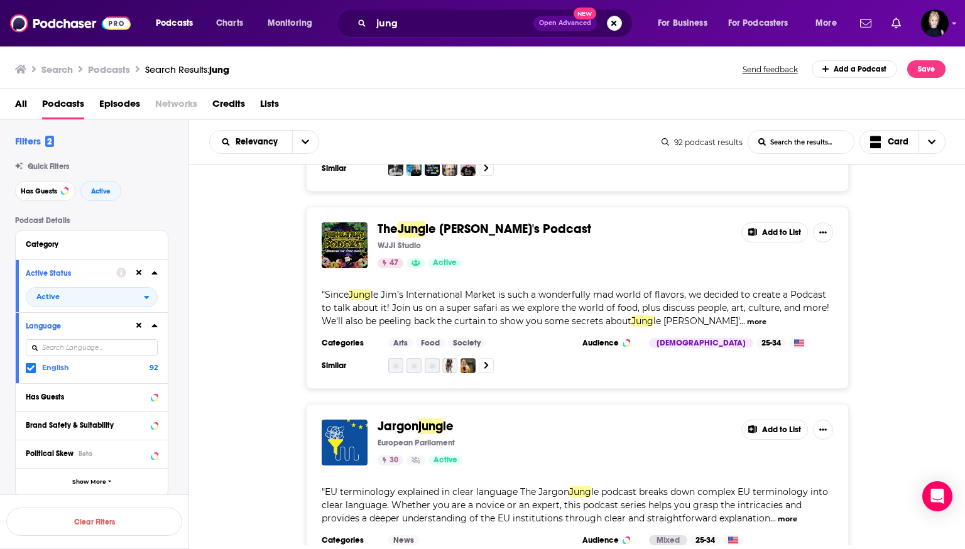
scroll to position [3344, 0]
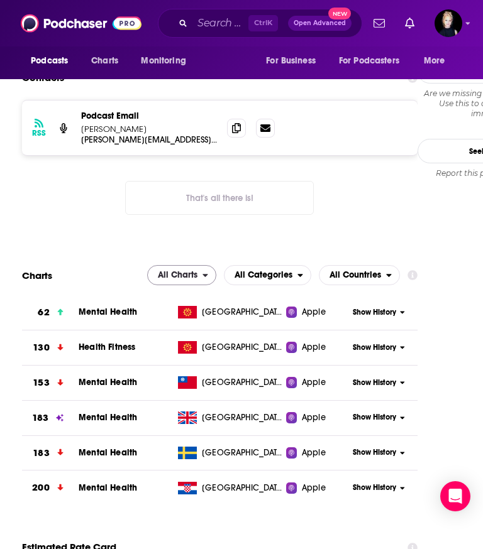
scroll to position [1181, 0]
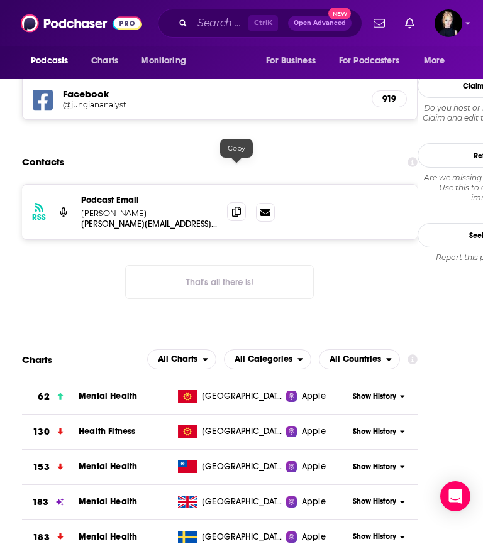
click at [239, 207] on icon at bounding box center [236, 212] width 9 height 10
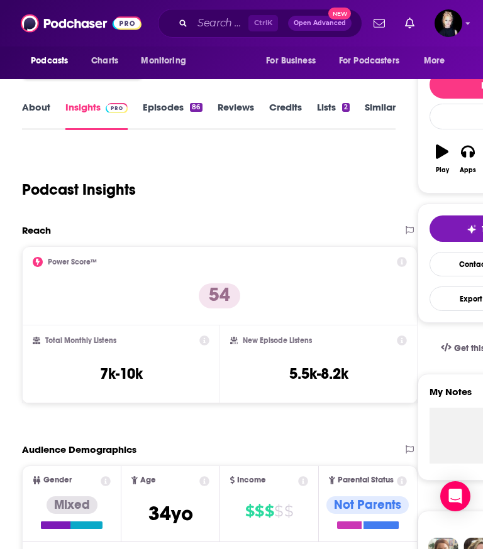
scroll to position [0, 0]
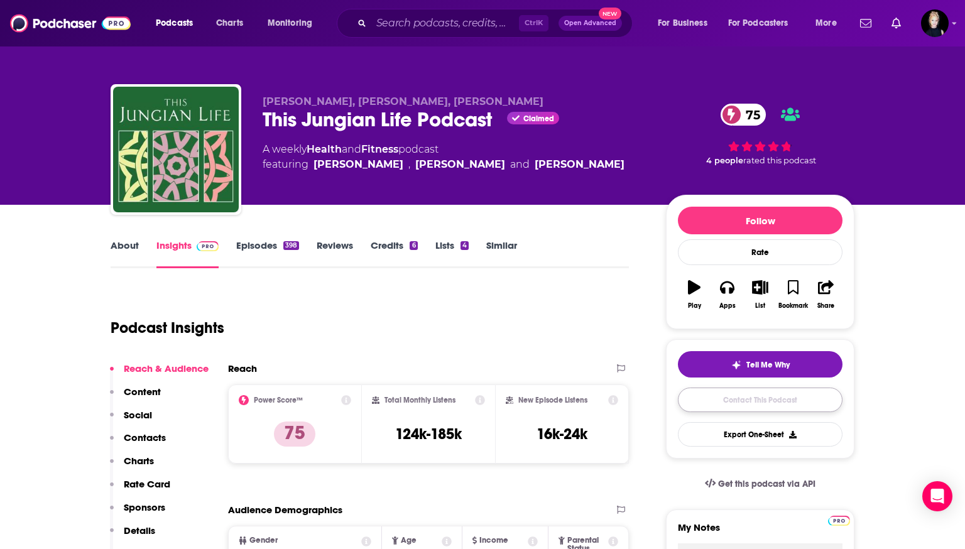
click at [741, 400] on link "Contact This Podcast" at bounding box center [760, 400] width 165 height 25
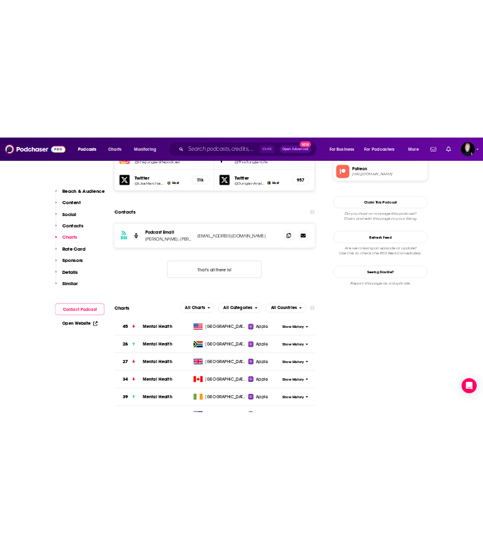
scroll to position [1201, 0]
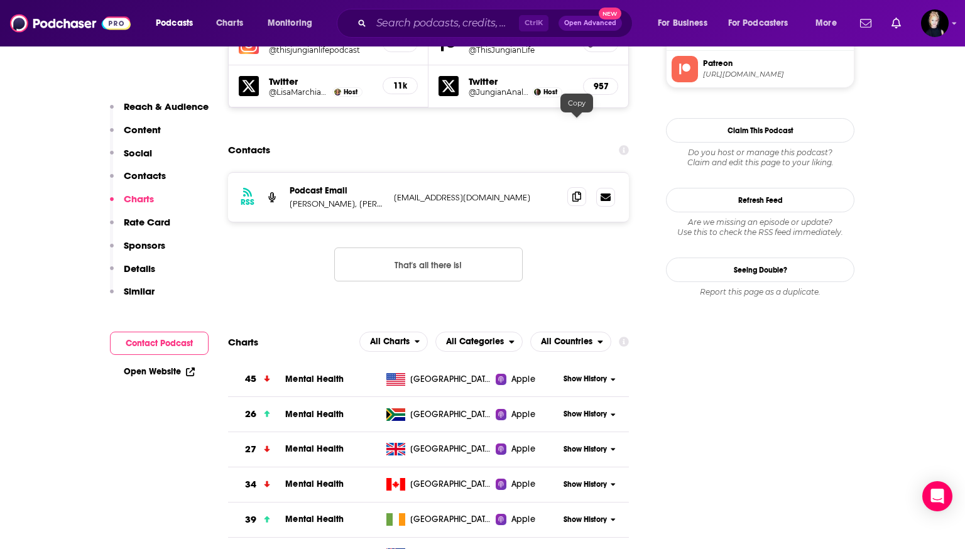
click at [575, 187] on span at bounding box center [576, 196] width 19 height 19
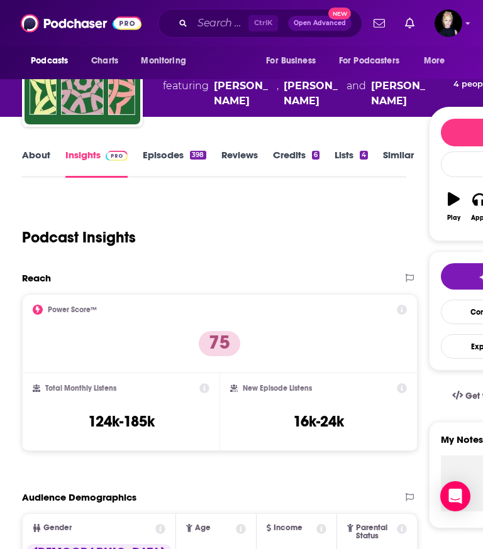
scroll to position [0, 0]
